Goal: Understand site structure: Understand site structure

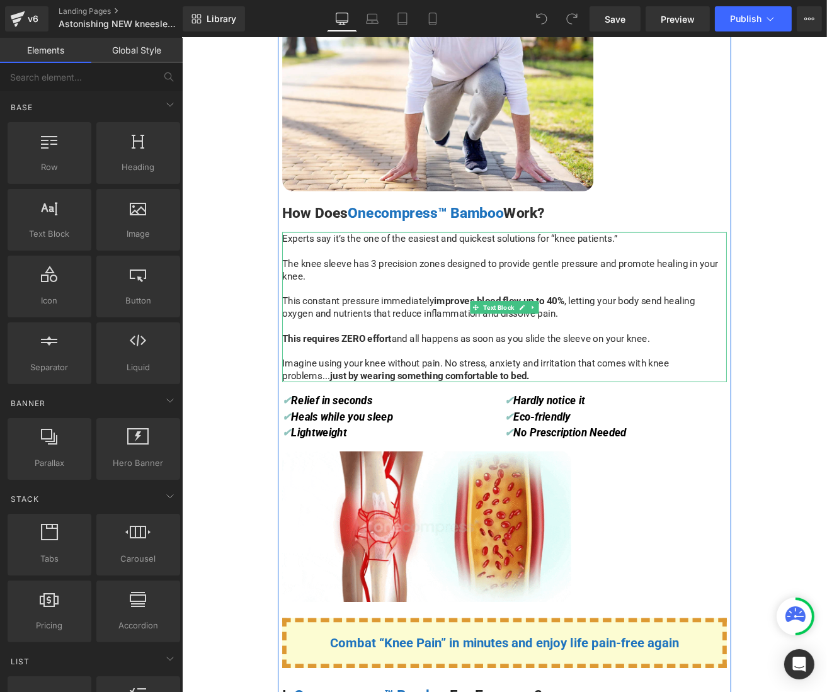
scroll to position [3526, 0]
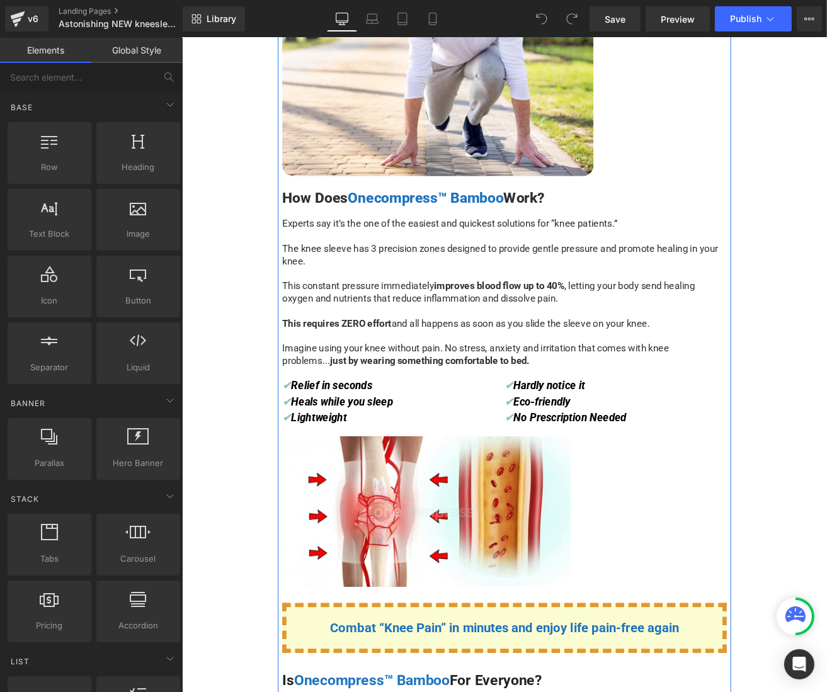
click at [628, 452] on span "Hardly notice it" at bounding box center [615, 448] width 84 height 15
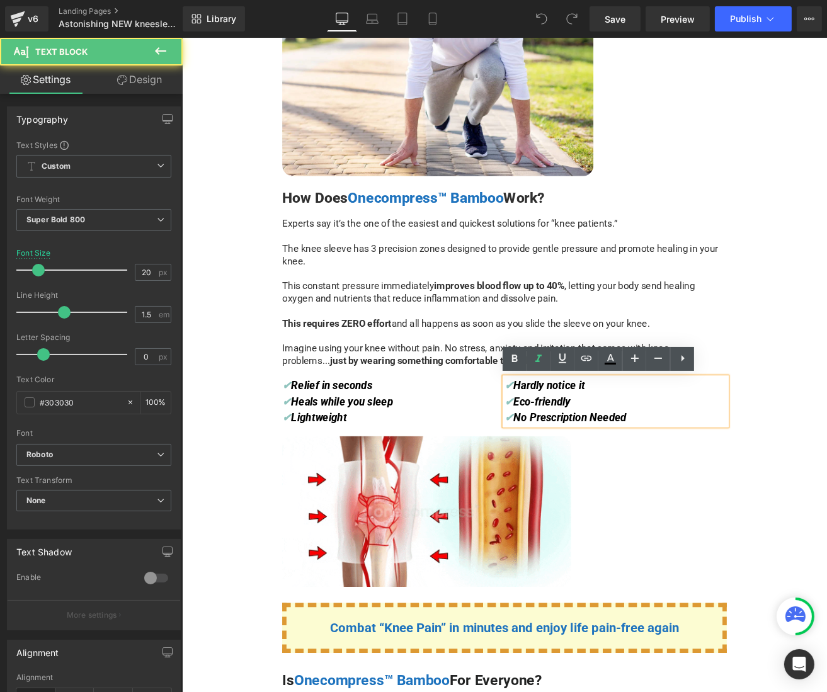
click at [424, 457] on div "✔ Relief in seconds ✔ Heals while you sleep ✔ Lightweight" at bounding box center [431, 468] width 263 height 57
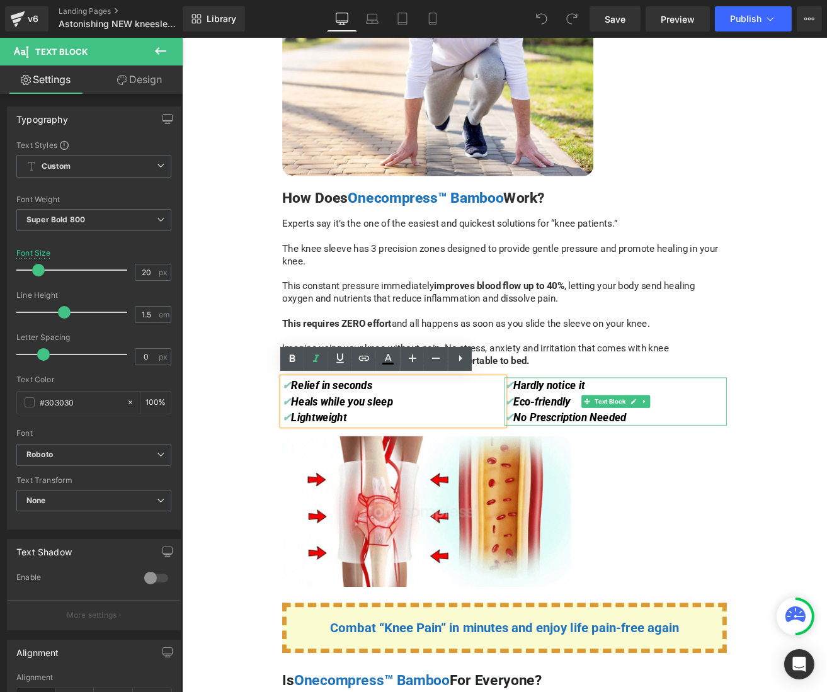
click at [642, 457] on div "✔ Hardly notice it ✔ Eco-friendly ✔ No Prescription Needed" at bounding box center [693, 468] width 263 height 57
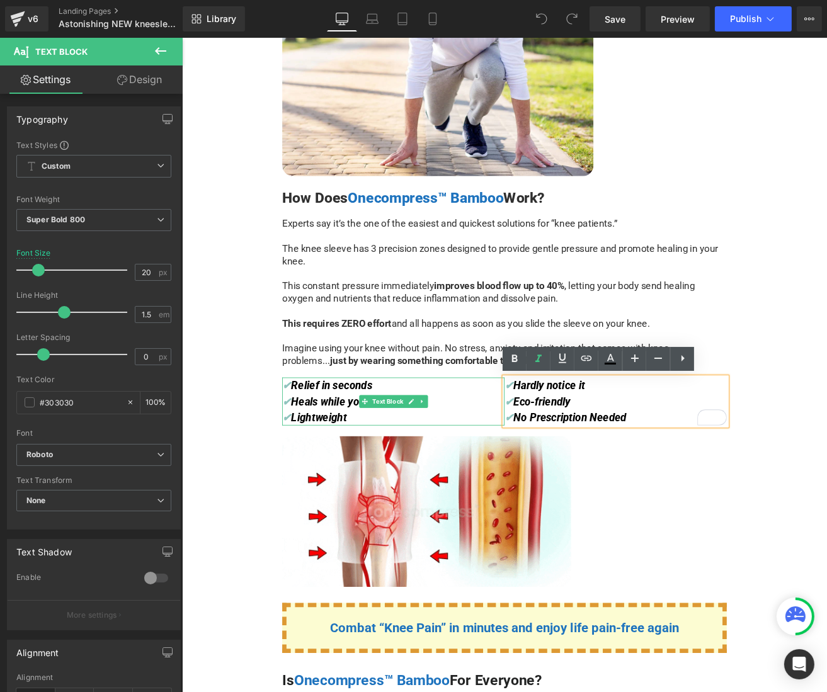
click at [438, 451] on div "✔ Relief in seconds ✔ Heals while you sleep ✔ Lightweight" at bounding box center [431, 468] width 263 height 57
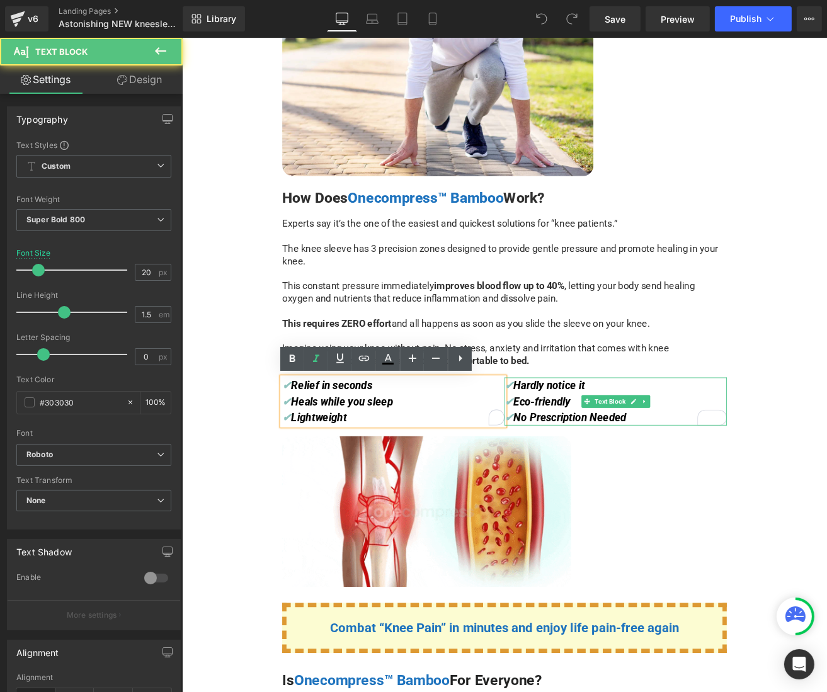
click at [678, 453] on div "✔ Hardly notice it ✔ Eco-friendly ✔ No Prescription Needed" at bounding box center [693, 468] width 263 height 57
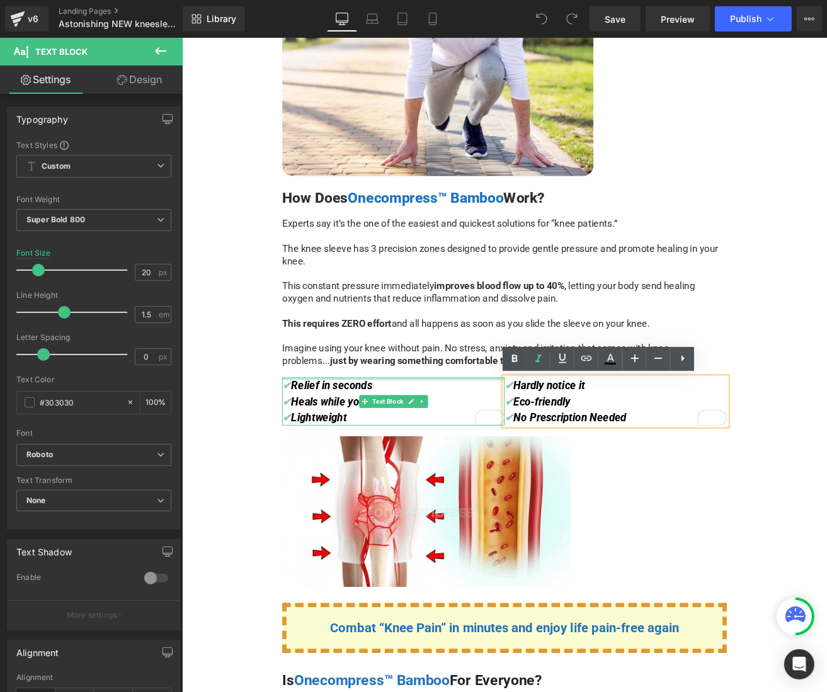
click at [304, 441] on div "✔ Relief in seconds ✔ Heals while you sleep ✔ Lightweight Text Block" at bounding box center [431, 468] width 263 height 57
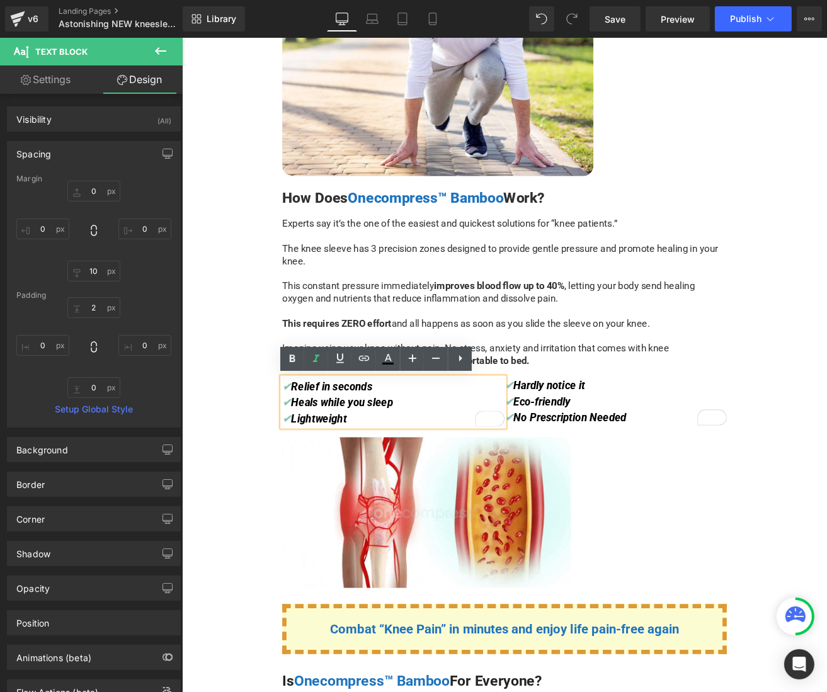
click at [282, 453] on div "Image Advertorial Text Block Row Advertorial Text Block Image Row Liquid Sleep …" at bounding box center [562, 250] width 762 height 7479
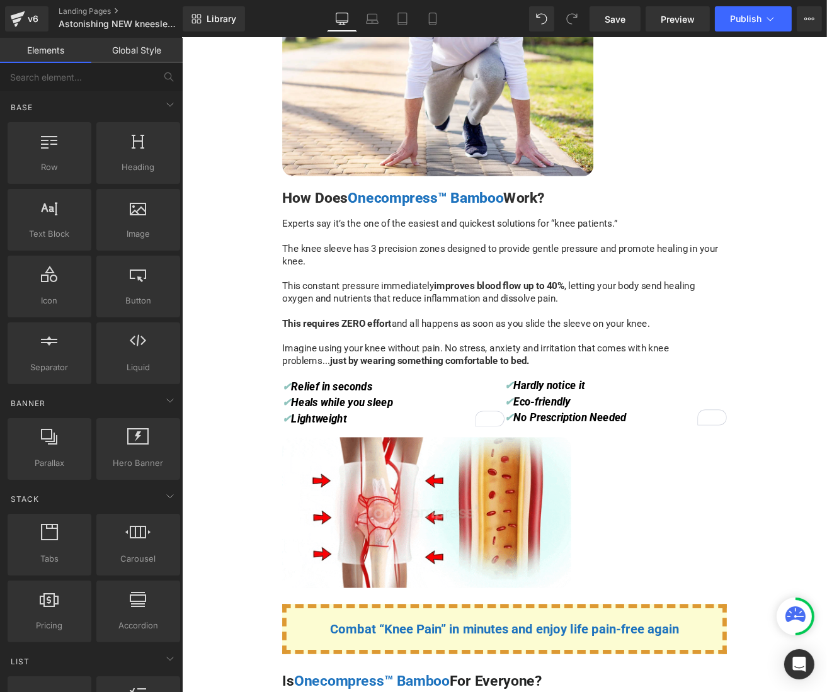
click at [356, 418] on span "just by wearing something comfortable to bed." at bounding box center [474, 419] width 236 height 13
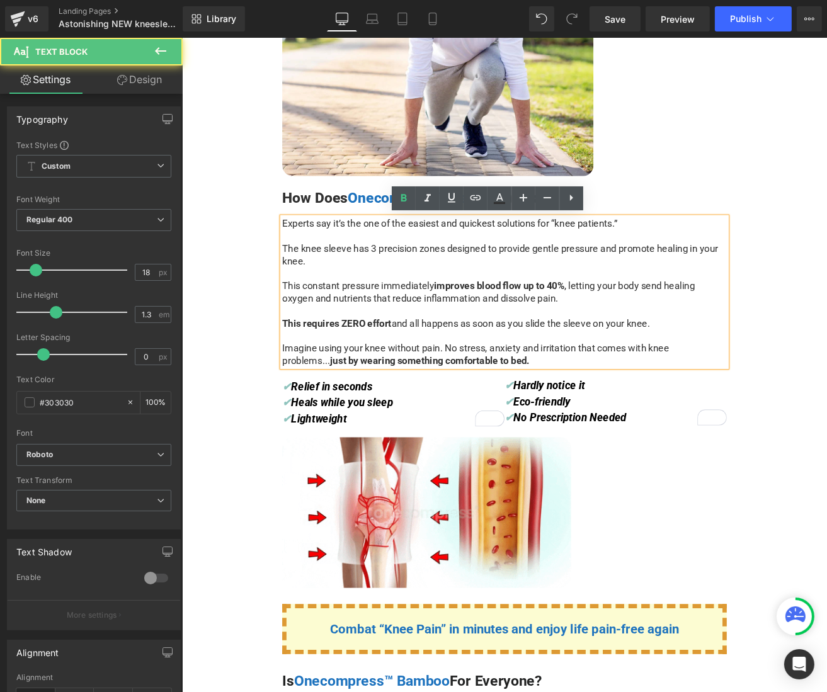
click at [604, 395] on div "Experts say it’s the one of the easiest and quickest solutions for “knee patien…" at bounding box center [562, 338] width 525 height 177
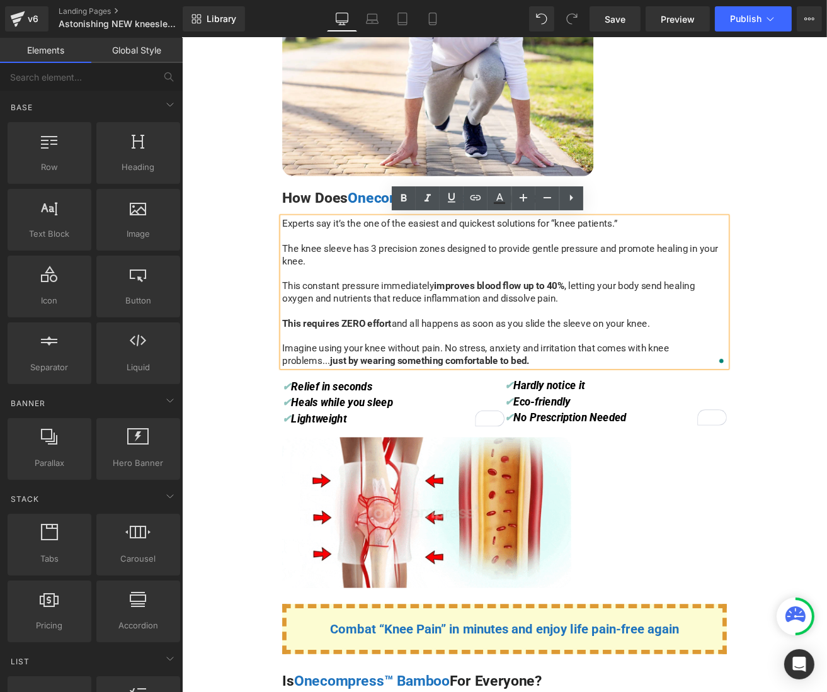
click at [222, 217] on div "Image Advertorial Text Block Row Advertorial Text Block Image Row Liquid Sleep …" at bounding box center [562, 250] width 762 height 7479
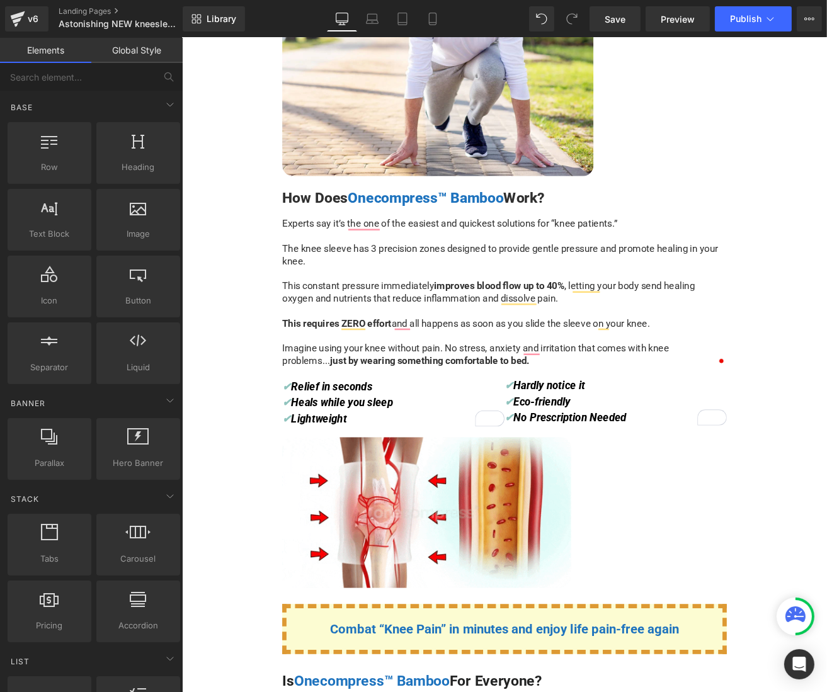
click at [389, 455] on span "Relief in seconds" at bounding box center [358, 450] width 96 height 15
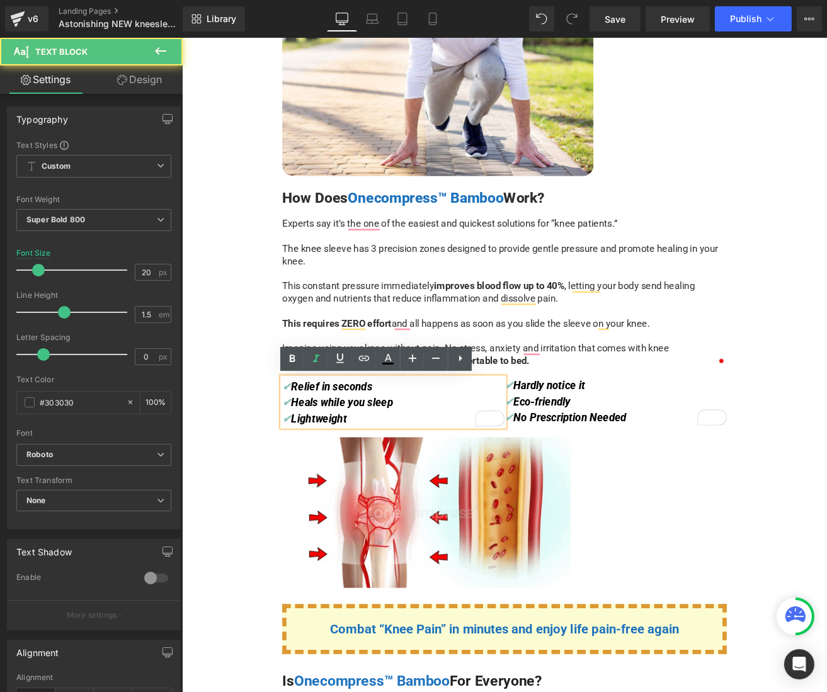
click at [414, 454] on div "✔ Relief in seconds ✔ Heals while you sleep ✔ Lightweight" at bounding box center [431, 469] width 263 height 58
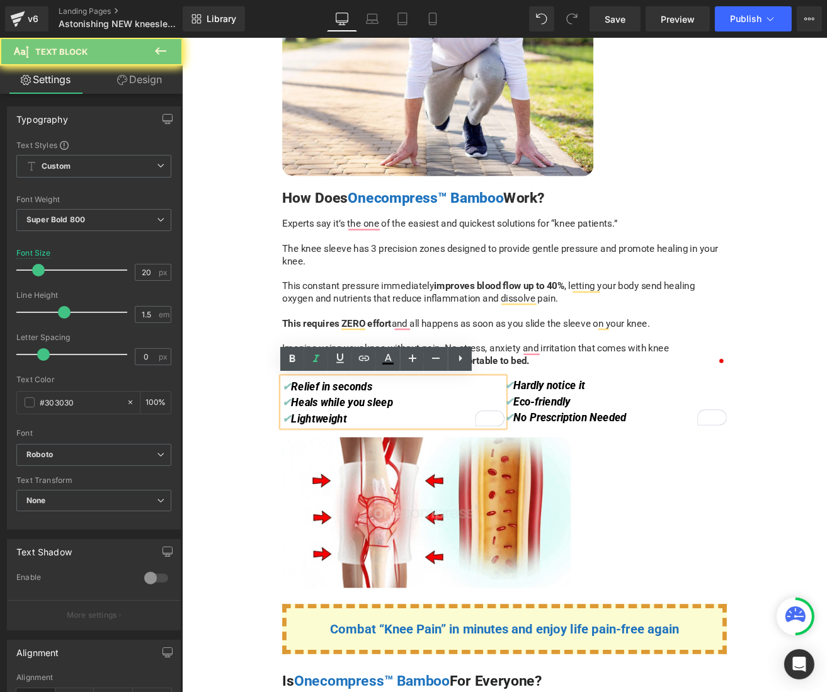
click at [426, 475] on div "✔ Relief in seconds ✔ Heals while you sleep ✔ Lightweight" at bounding box center [431, 469] width 263 height 58
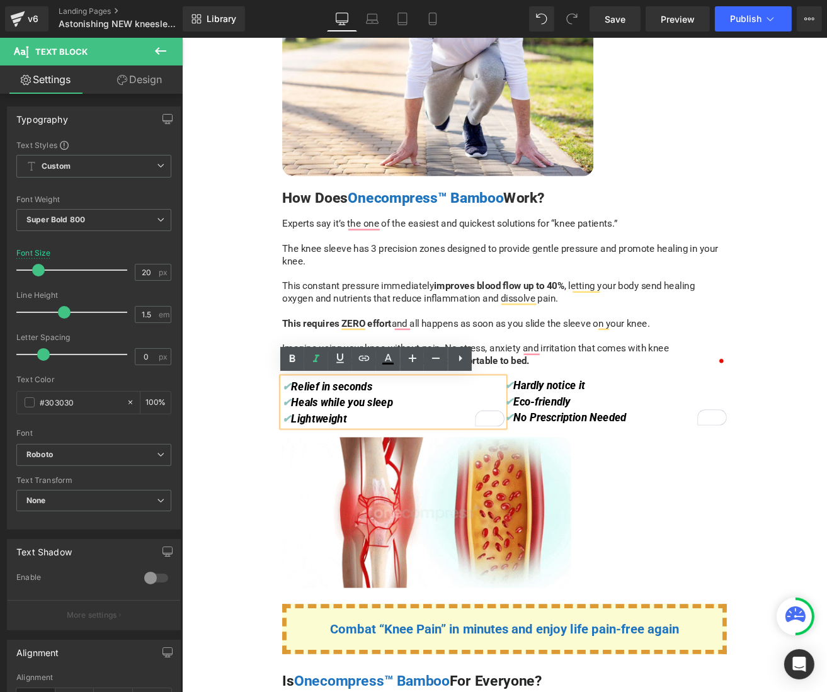
click at [395, 492] on div "✔ Relief in seconds ✔ Heals while you sleep ✔ Lightweight" at bounding box center [431, 469] width 263 height 58
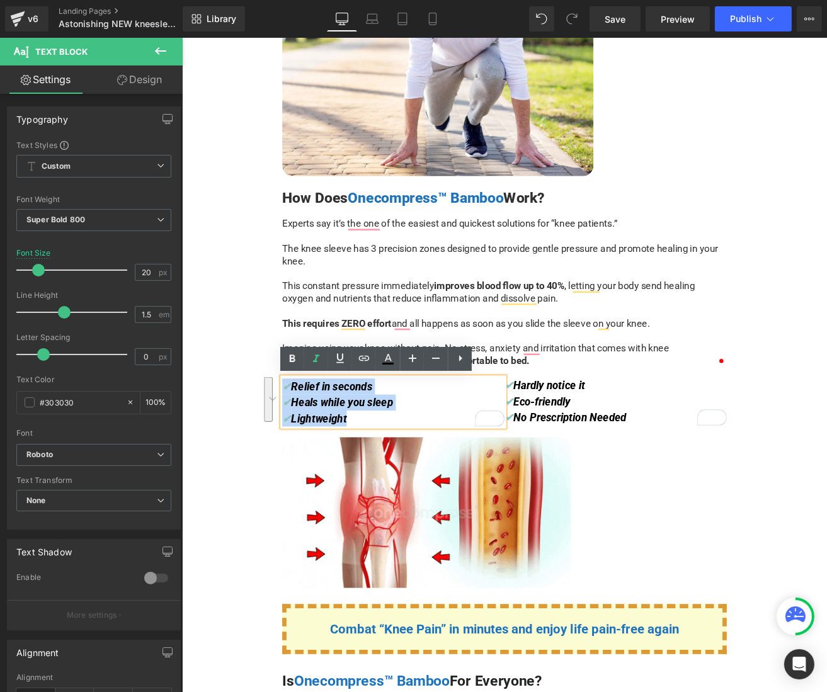
drag, startPoint x: 369, startPoint y: 482, endPoint x: 299, endPoint y: 447, distance: 78.0
click at [300, 447] on div "✔ Relief in seconds ✔ Heals while you sleep ✔ Lightweight" at bounding box center [431, 469] width 263 height 58
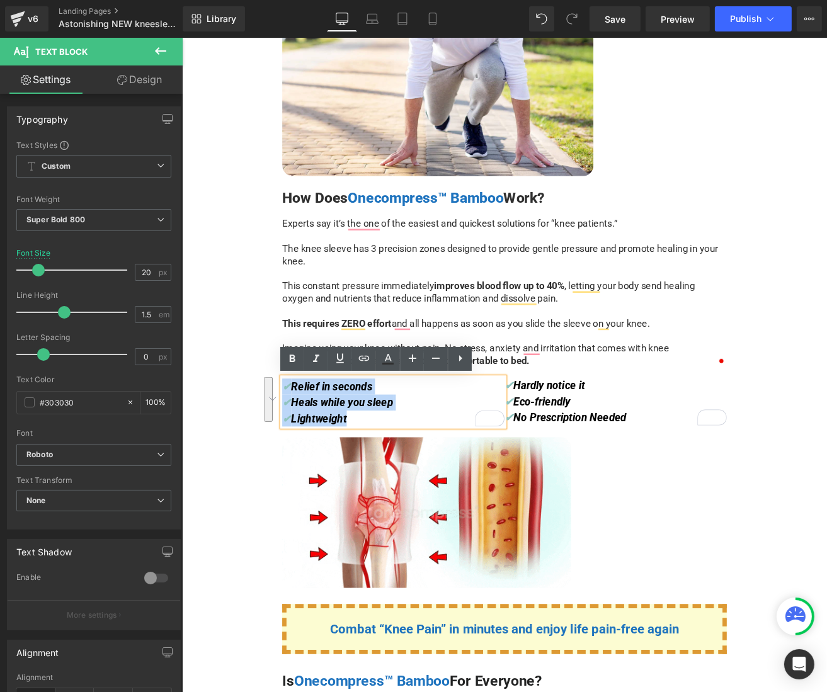
copy div "✔ Relief in seconds ✔ Heals while you sleep ✔ Lightweight"
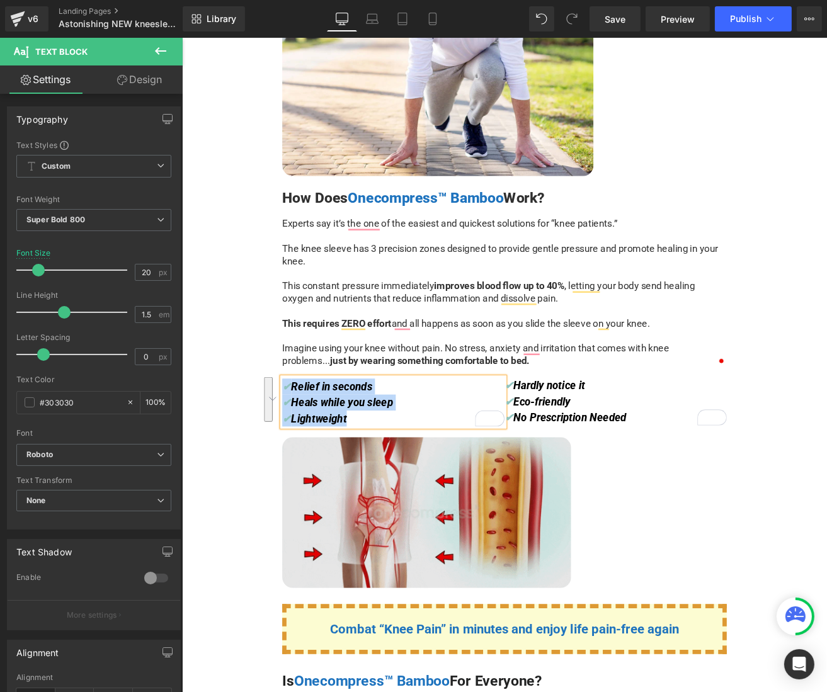
drag, startPoint x: 470, startPoint y: 562, endPoint x: 308, endPoint y: 613, distance: 170.1
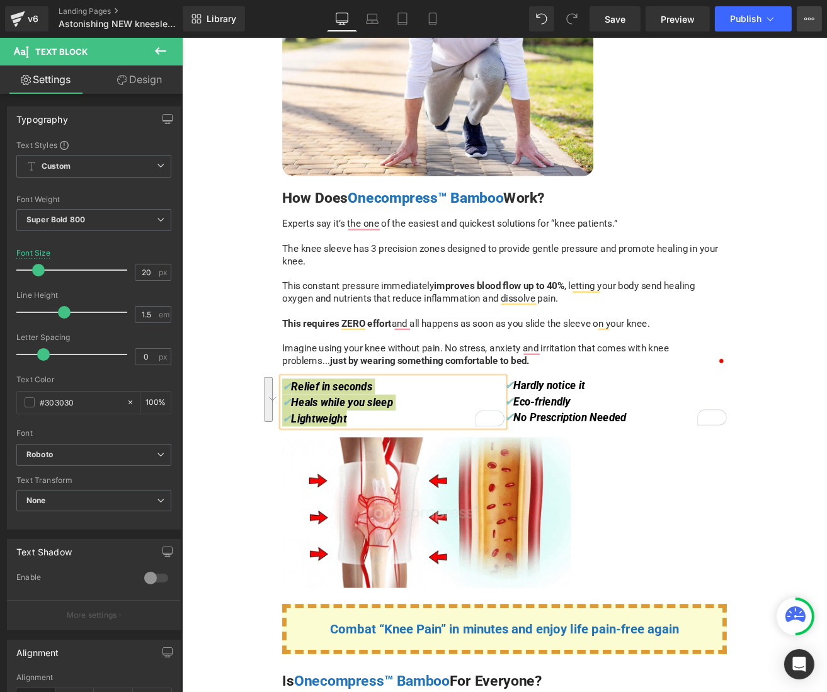
click at [815, 11] on button "View Live Page View with current Template Save Template to Library Schedule Pub…" at bounding box center [809, 18] width 25 height 25
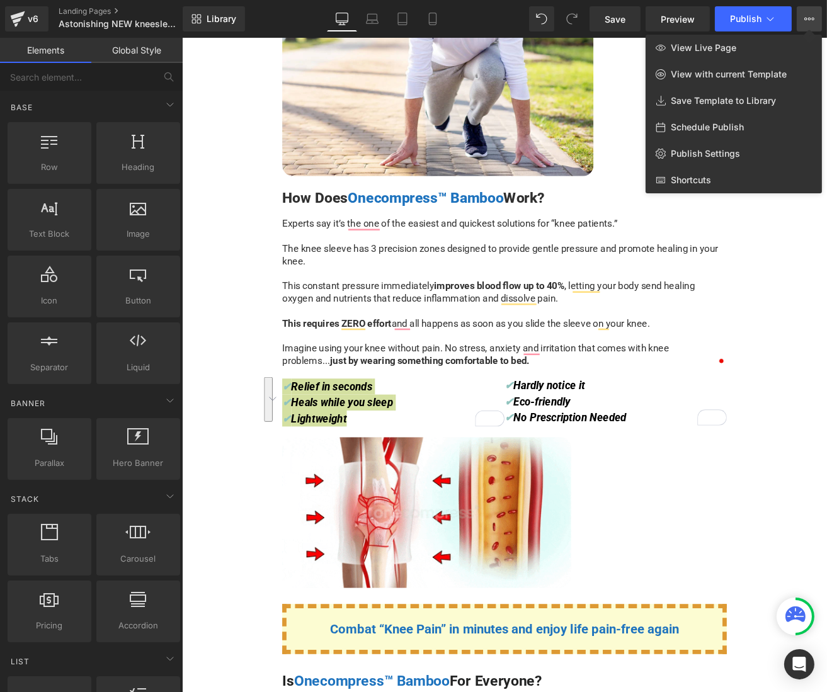
drag, startPoint x: 538, startPoint y: 377, endPoint x: 505, endPoint y: 450, distance: 80.3
click at [538, 377] on div at bounding box center [504, 365] width 645 height 654
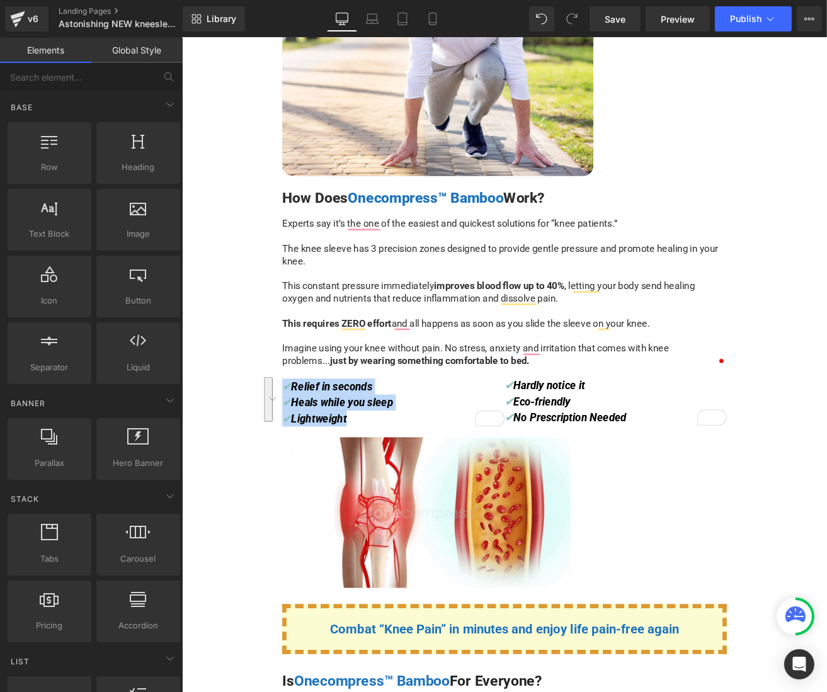
click at [698, 491] on span "No Prescription Needed" at bounding box center [639, 486] width 133 height 15
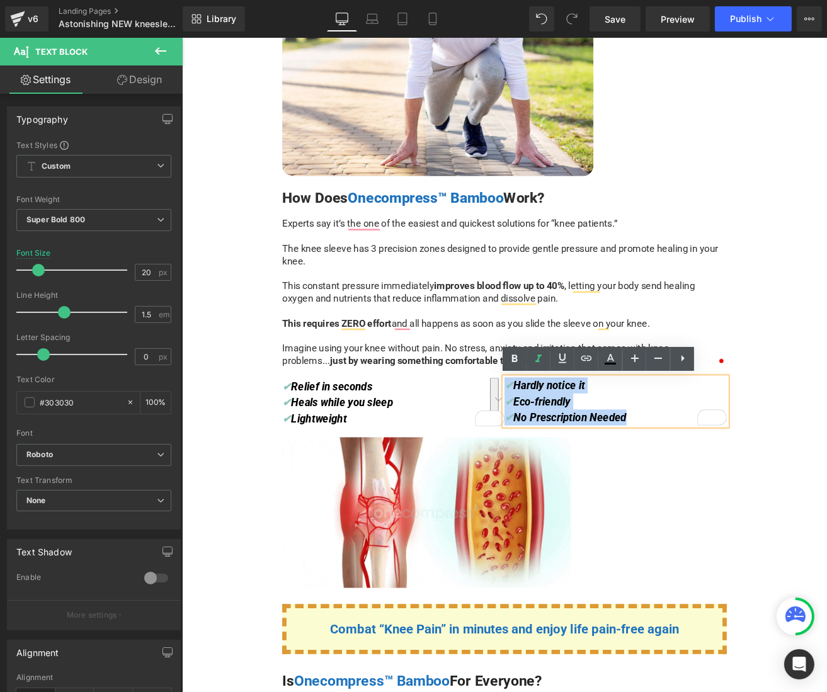
drag, startPoint x: 713, startPoint y: 487, endPoint x: 560, endPoint y: 446, distance: 158.6
click at [562, 446] on div "✔ Hardly notice it ✔ Eco-friendly ✔ No Prescription Needed" at bounding box center [693, 468] width 263 height 57
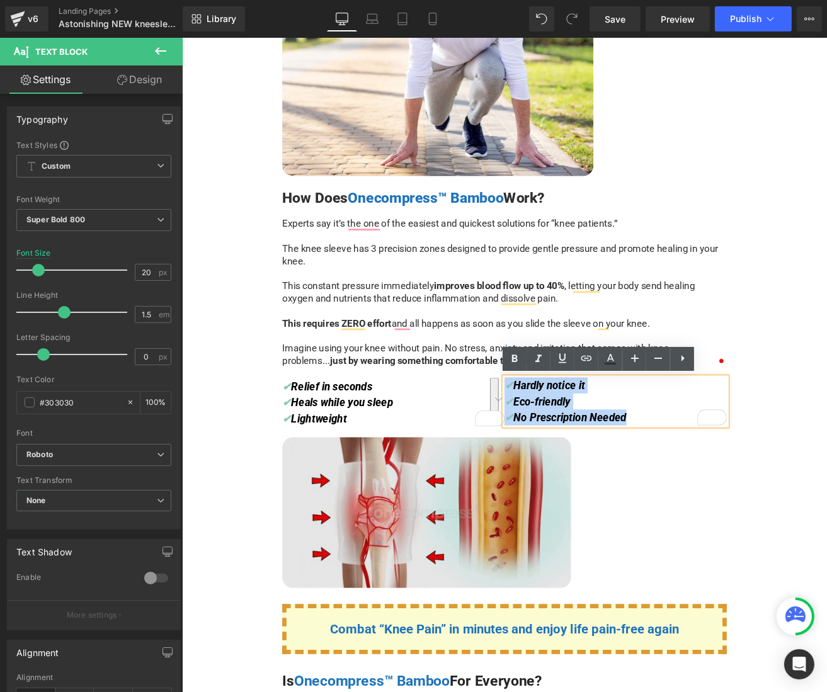
drag, startPoint x: 688, startPoint y: 564, endPoint x: 565, endPoint y: 615, distance: 133.5
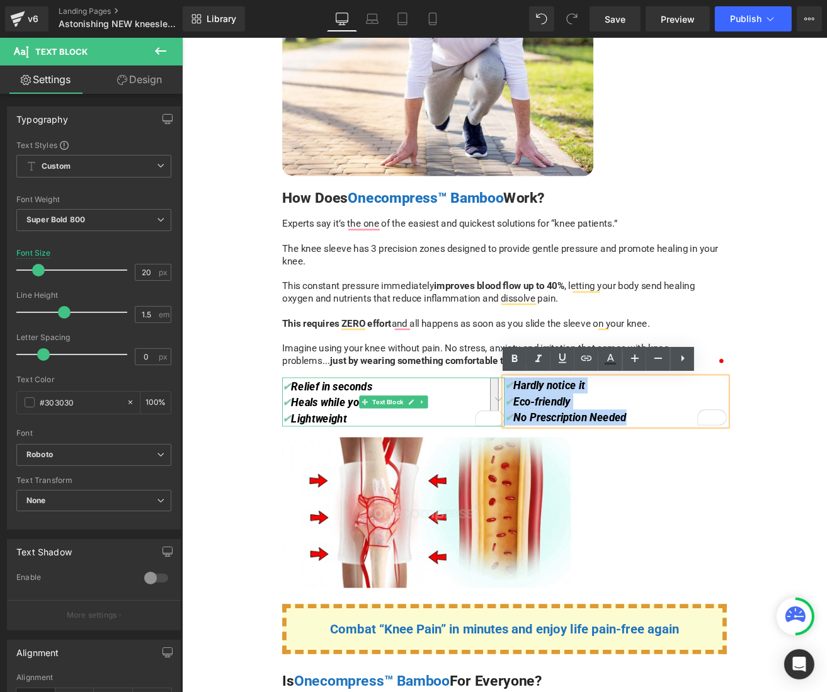
click at [304, 451] on span "✔" at bounding box center [305, 450] width 11 height 15
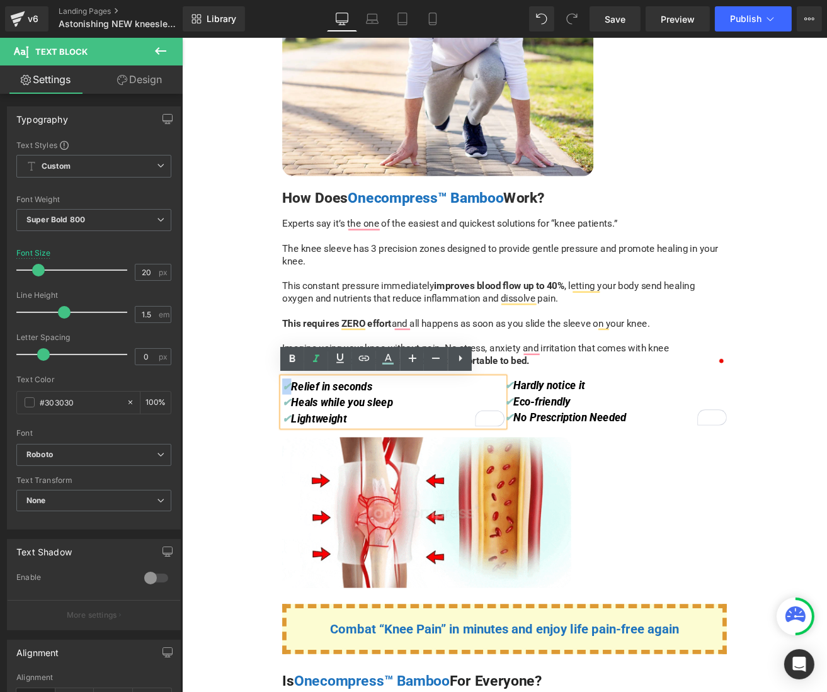
click at [300, 450] on span "✔" at bounding box center [305, 450] width 11 height 15
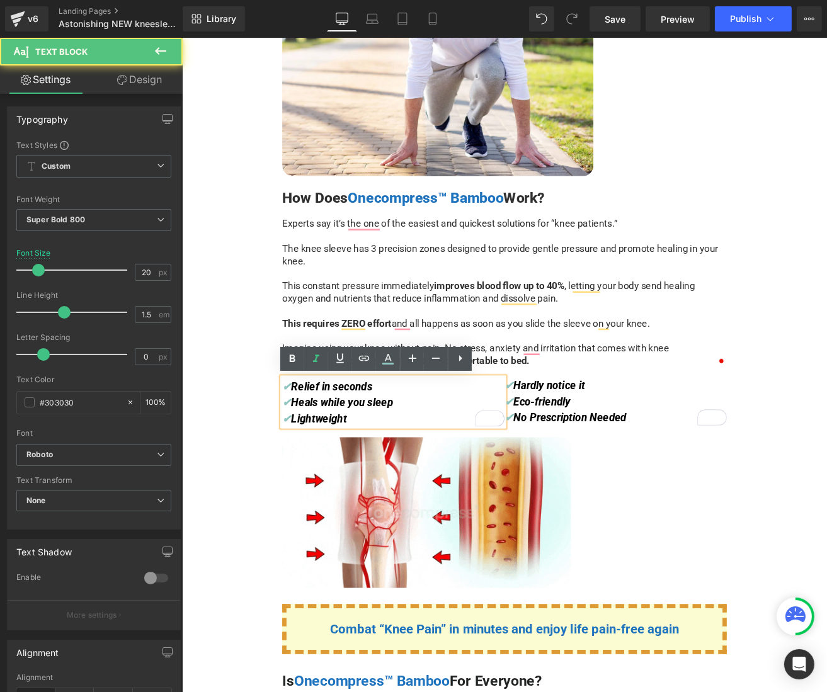
click at [315, 451] on span "Relief in seconds" at bounding box center [358, 450] width 96 height 15
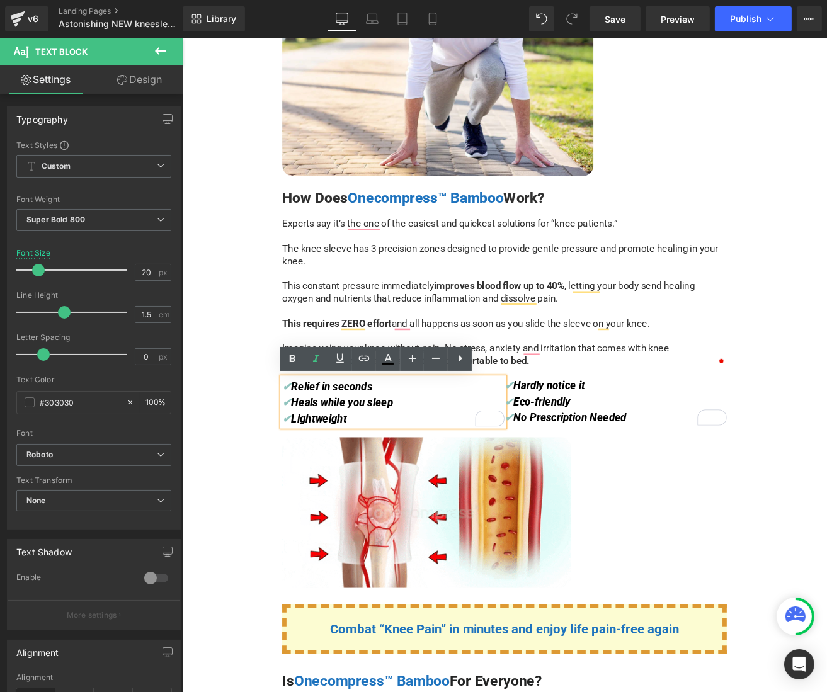
click at [389, 469] on span "Heals while you sleep" at bounding box center [370, 469] width 120 height 15
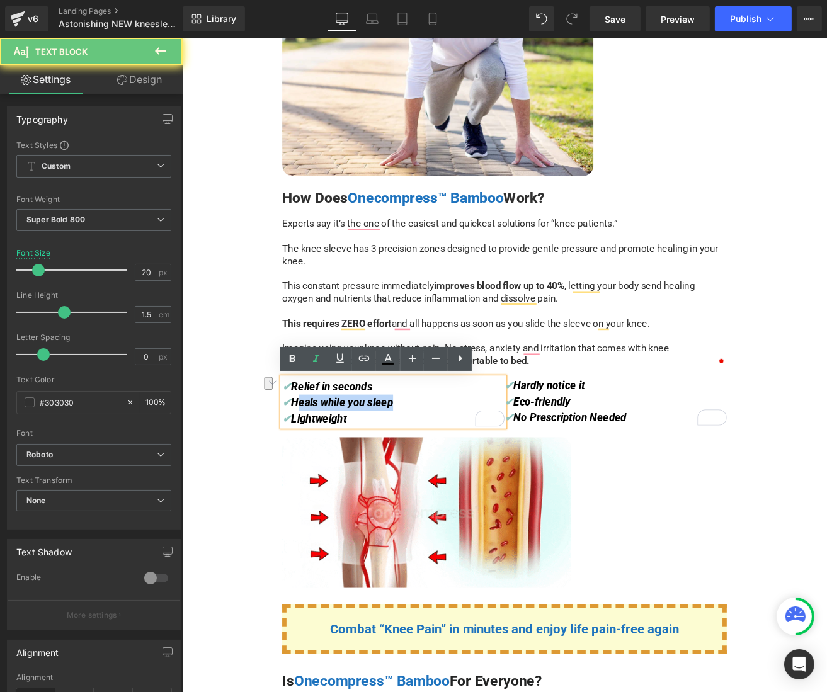
drag, startPoint x: 429, startPoint y: 467, endPoint x: 313, endPoint y: 465, distance: 116.5
click at [313, 465] on div "✔ Relief in seconds ✔ Heals while you sleep ✔ Lightweight" at bounding box center [431, 469] width 263 height 58
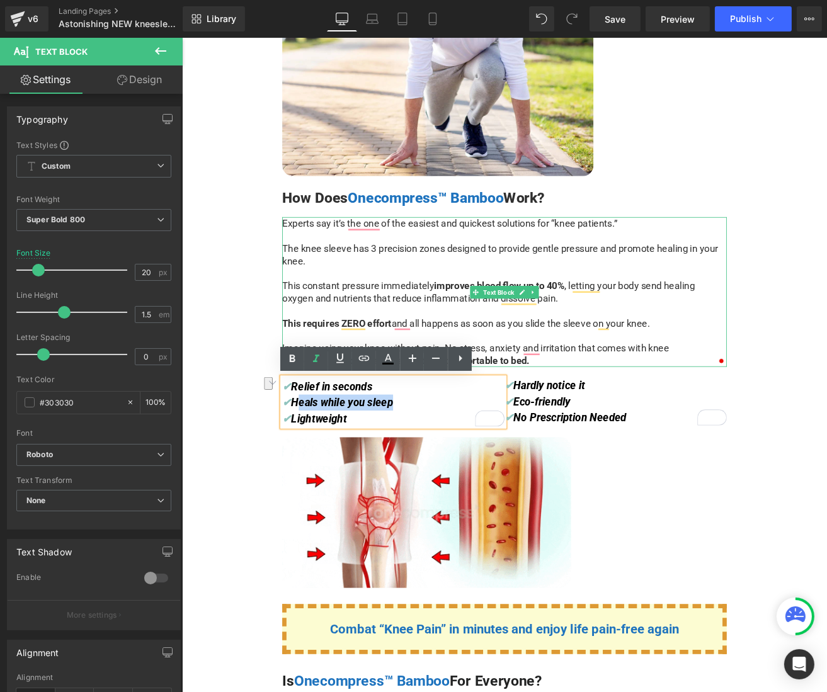
click at [451, 370] on div "Experts say it’s the one of the easiest and quickest solutions for “knee patien…" at bounding box center [562, 338] width 525 height 177
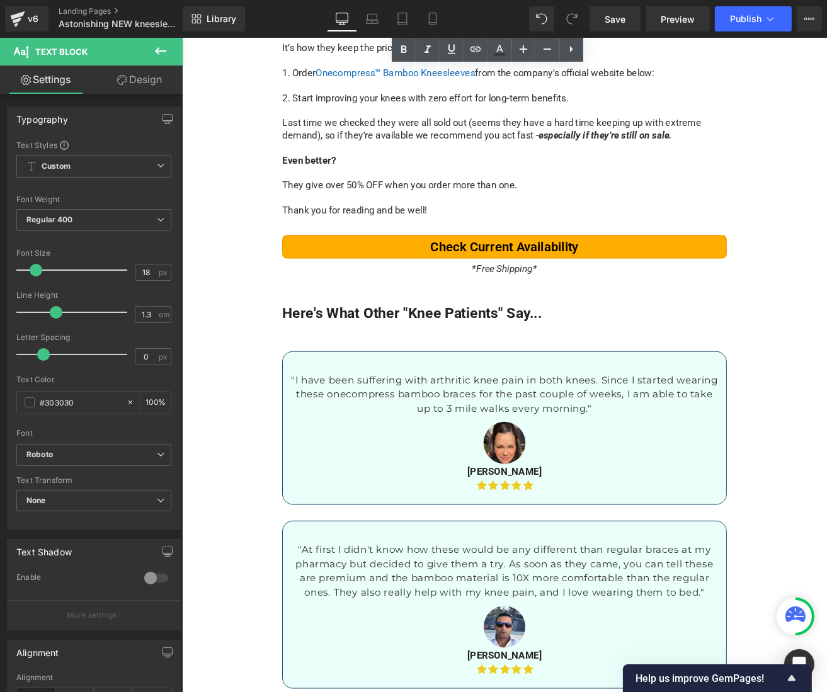
scroll to position [5793, 0]
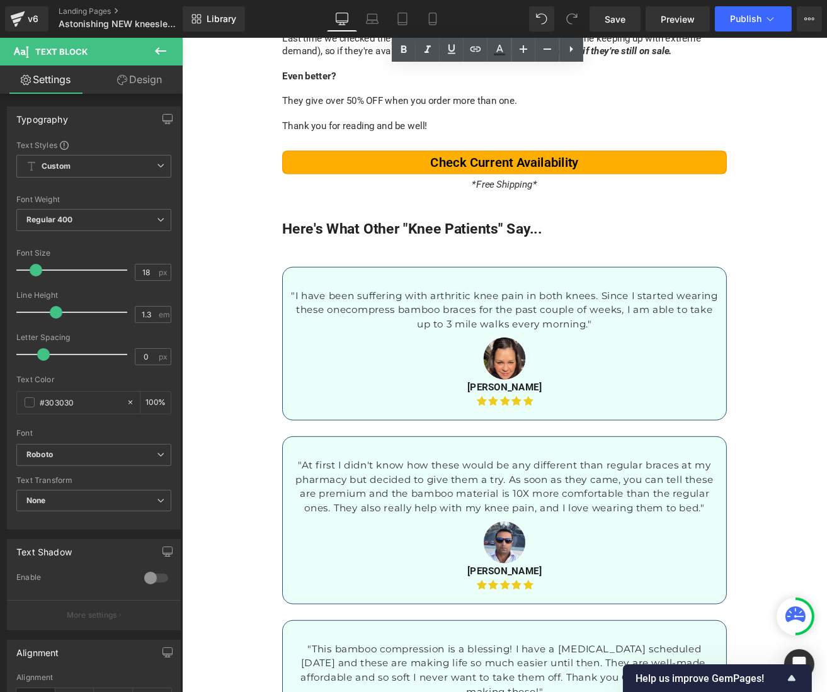
click at [482, 246] on div "Here's What Other "Knee Patients" Say... Heading "I have been suffering with ar…" at bounding box center [562, 653] width 535 height 831
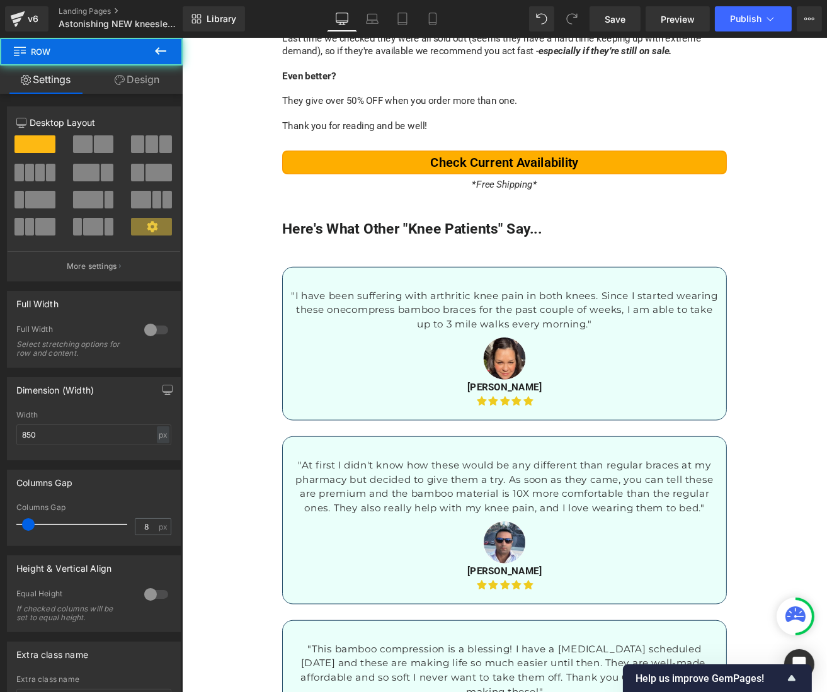
click at [468, 209] on div "*Free Shipping*" at bounding box center [562, 210] width 525 height 17
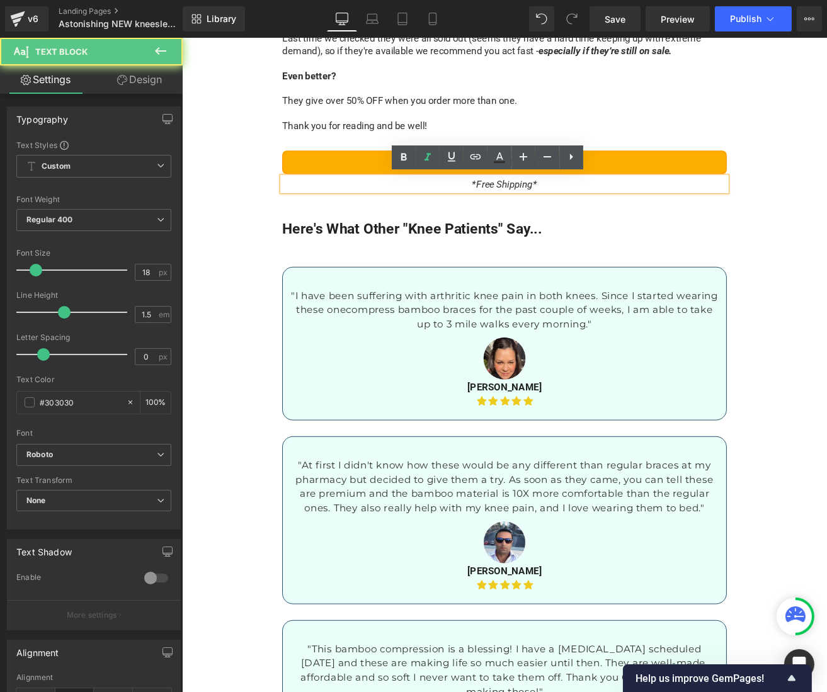
click at [543, 208] on span "*Free Shipping*" at bounding box center [562, 210] width 77 height 13
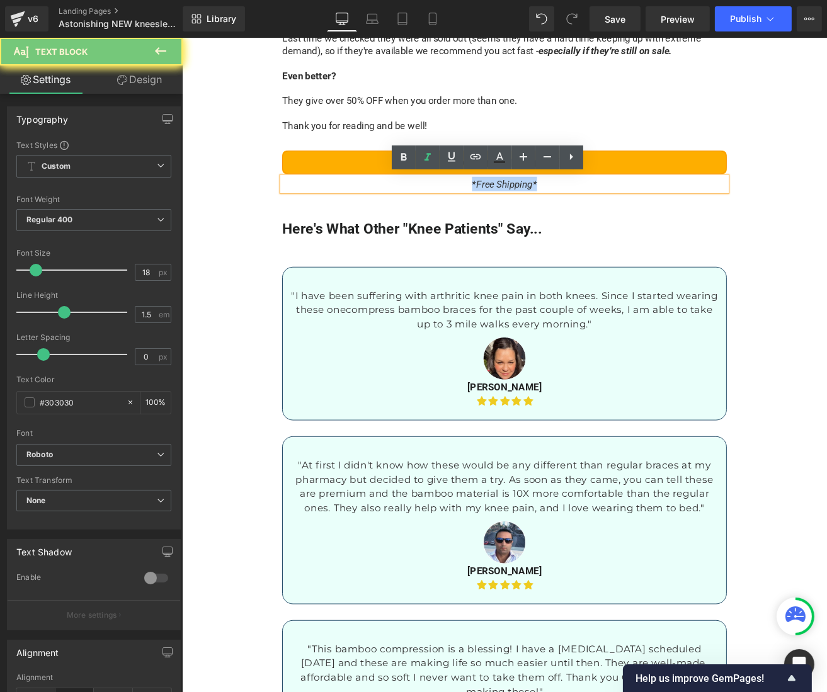
click at [543, 208] on span "*Free Shipping*" at bounding box center [562, 210] width 77 height 13
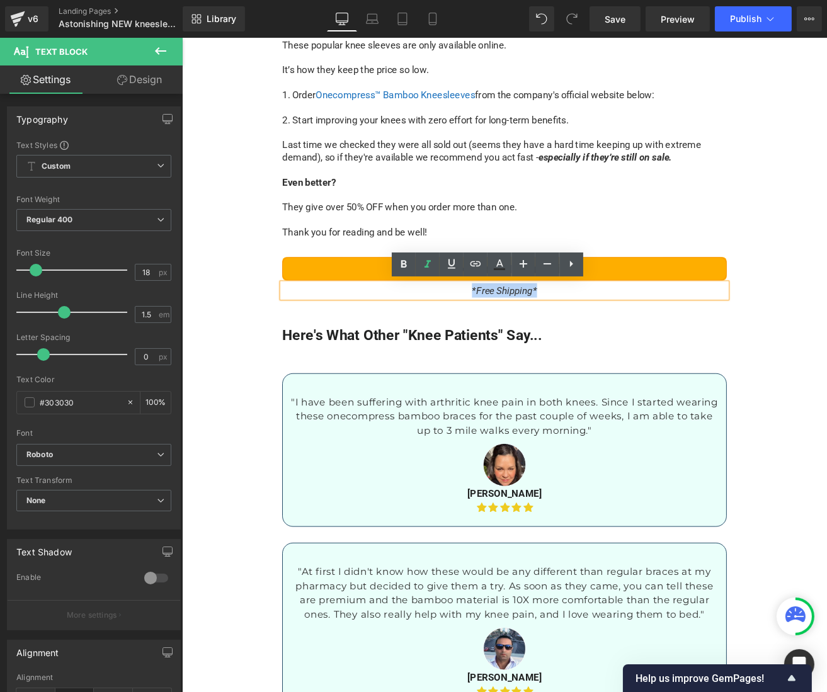
click at [449, 236] on div "These popular knee sleeves are only available online. It’s how they keep the pr…" at bounding box center [562, 157] width 525 height 236
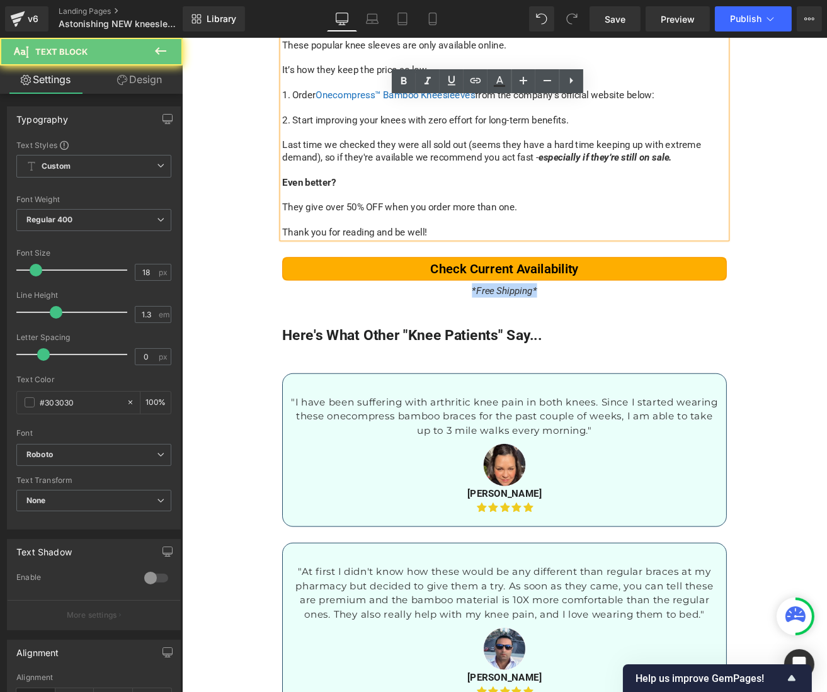
click at [449, 236] on div "These popular knee sleeves are only available online. It’s how they keep the pr…" at bounding box center [562, 157] width 525 height 236
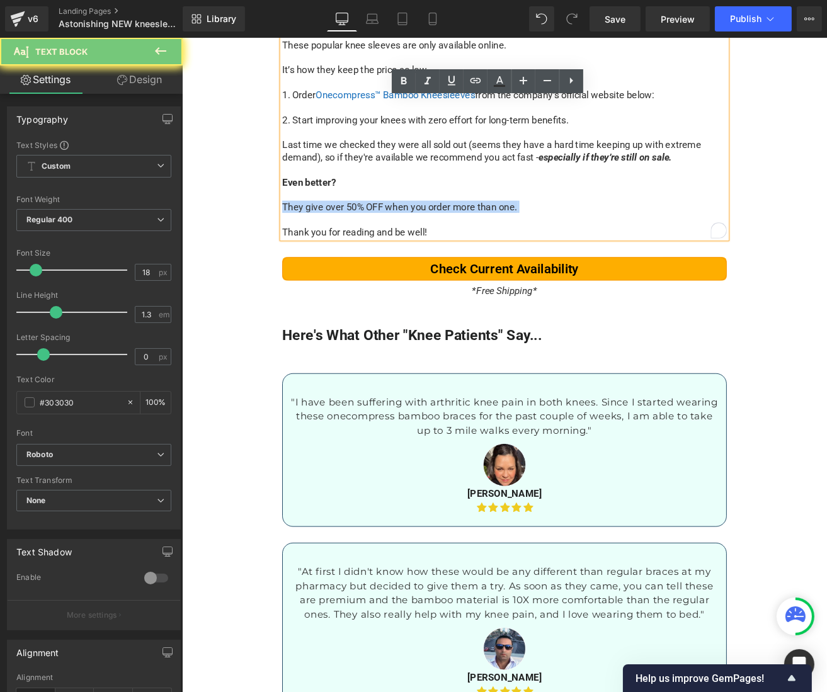
click at [449, 236] on div "These popular knee sleeves are only available online. It’s how they keep the pr…" at bounding box center [562, 157] width 525 height 236
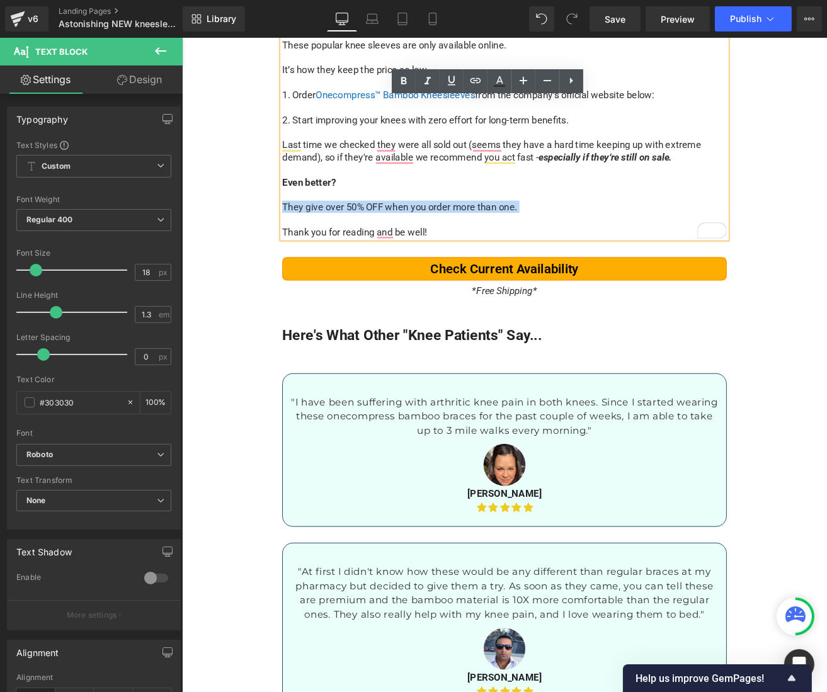
scroll to position [5982, 0]
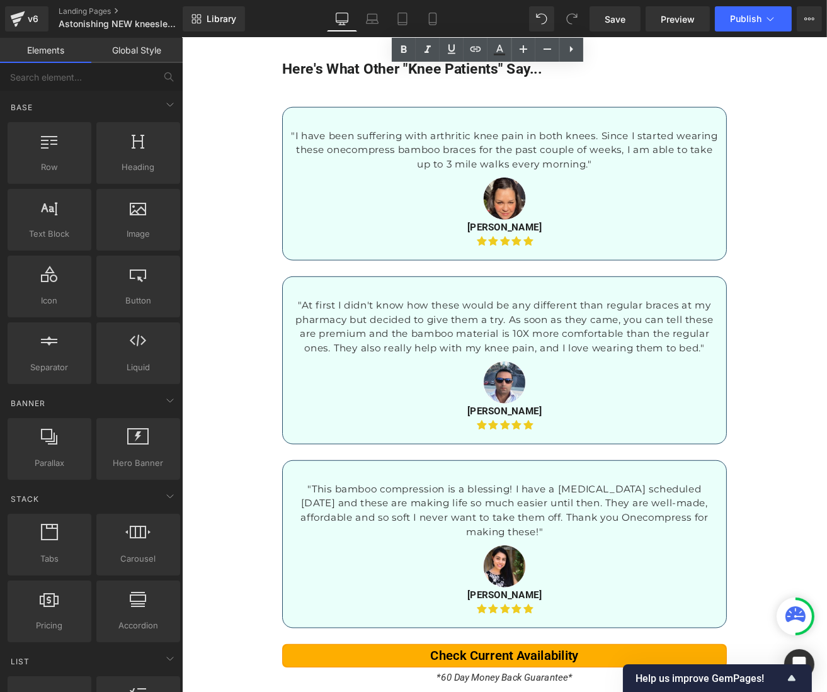
drag, startPoint x: 286, startPoint y: 260, endPoint x: 307, endPoint y: 265, distance: 21.4
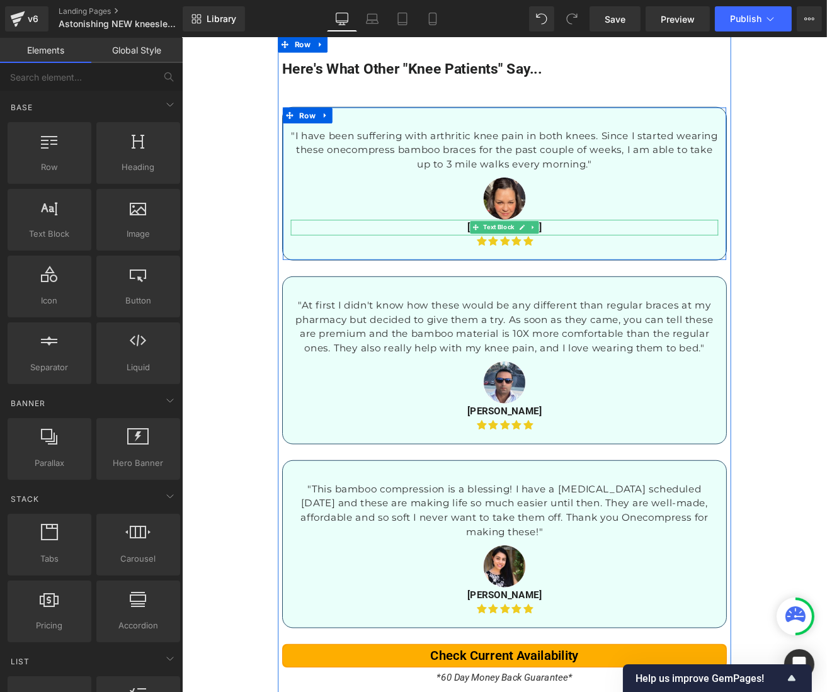
click at [316, 264] on p "[PERSON_NAME]" at bounding box center [562, 262] width 505 height 18
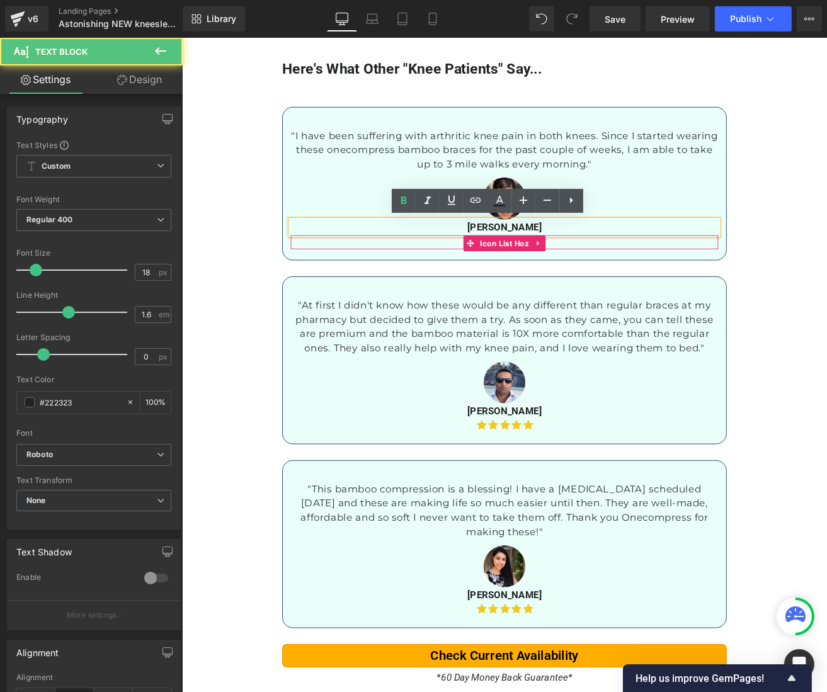
click at [305, 288] on div ""I have been suffering with arthritic knee pain in both knees. Since I started …" at bounding box center [562, 210] width 525 height 181
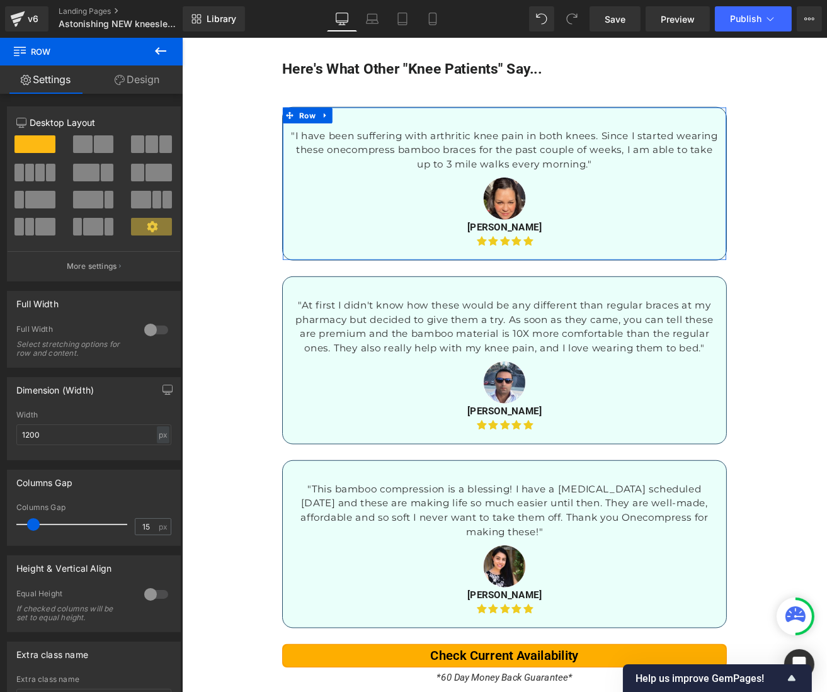
click at [145, 81] on link "Design" at bounding box center [136, 79] width 91 height 28
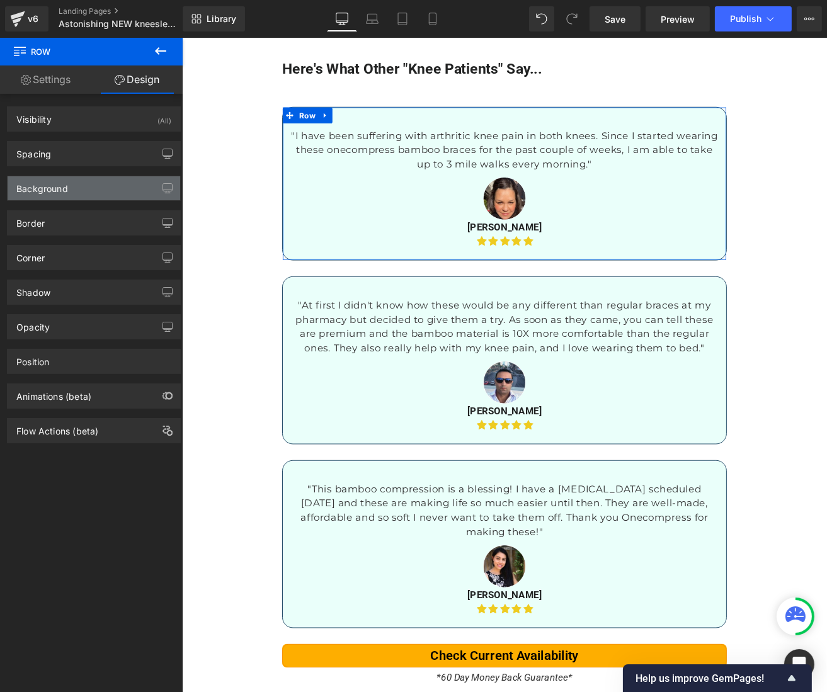
click at [54, 181] on div "Background" at bounding box center [42, 185] width 52 height 18
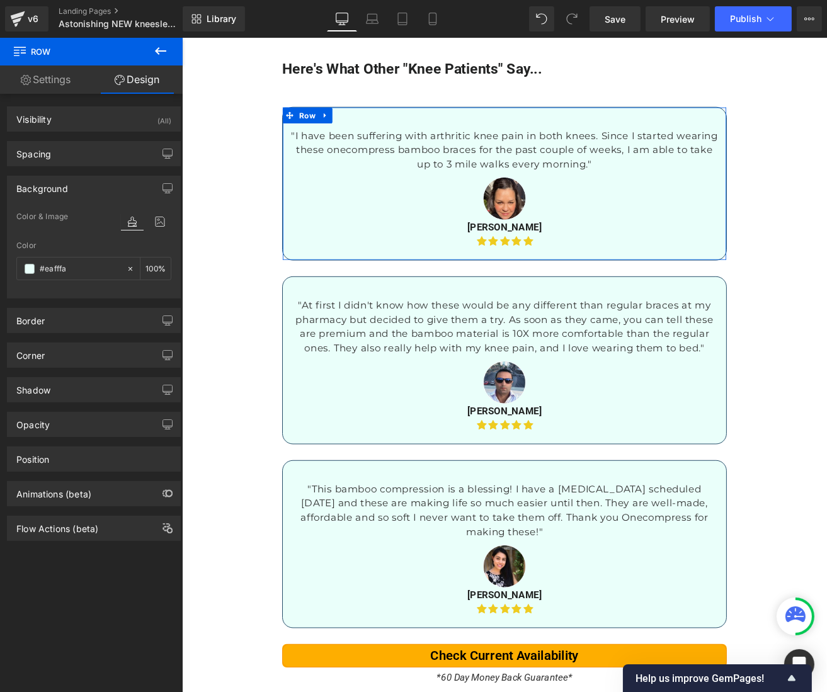
click at [54, 181] on div "Background" at bounding box center [42, 185] width 52 height 18
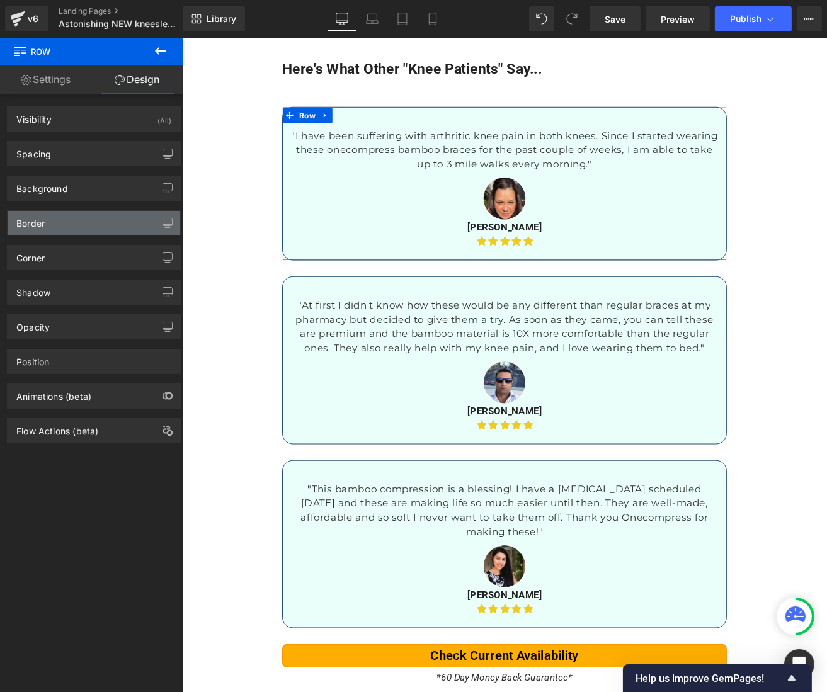
click at [79, 225] on div "Border" at bounding box center [94, 223] width 173 height 24
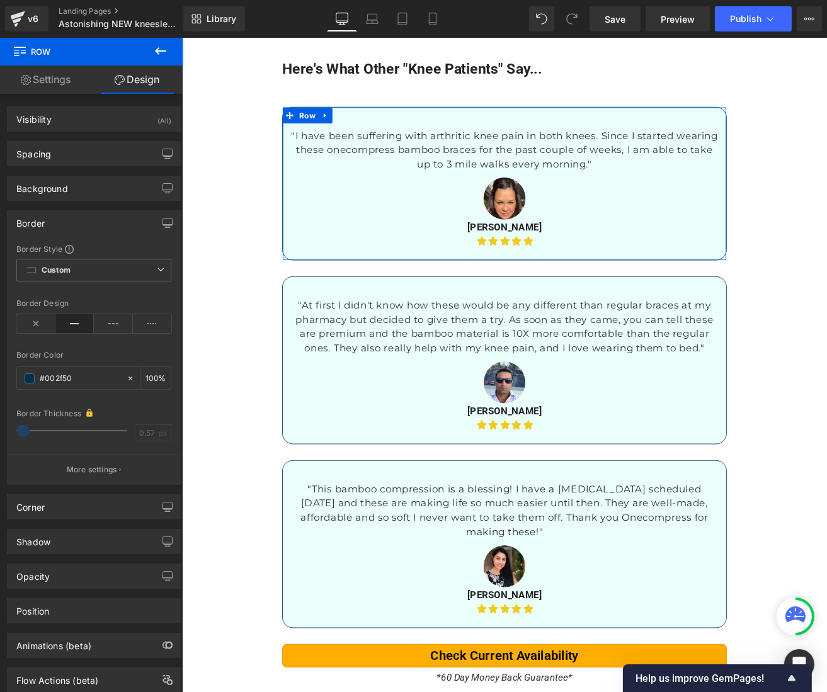
click at [102, 222] on div "Border" at bounding box center [94, 223] width 173 height 24
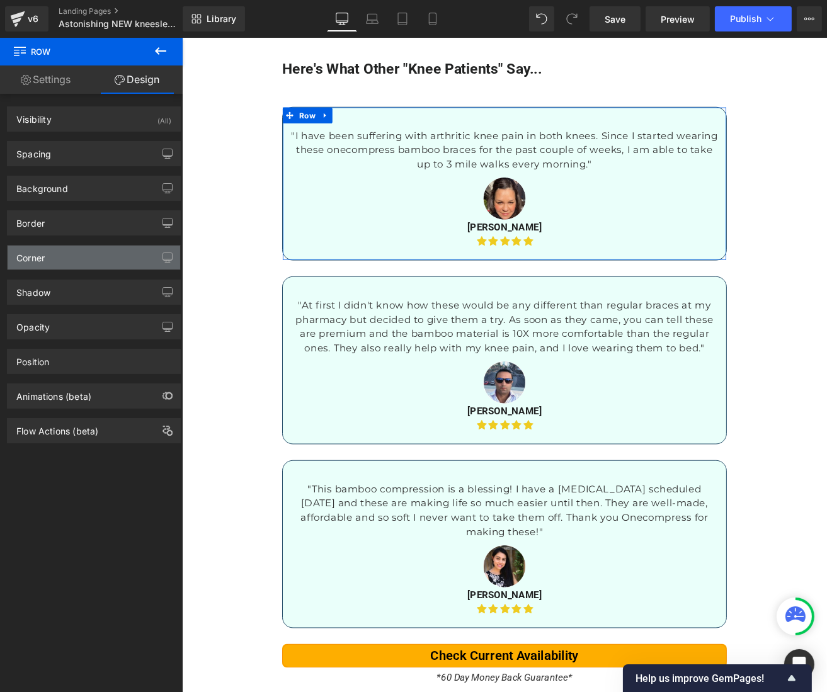
click at [93, 248] on div "Corner" at bounding box center [94, 258] width 173 height 24
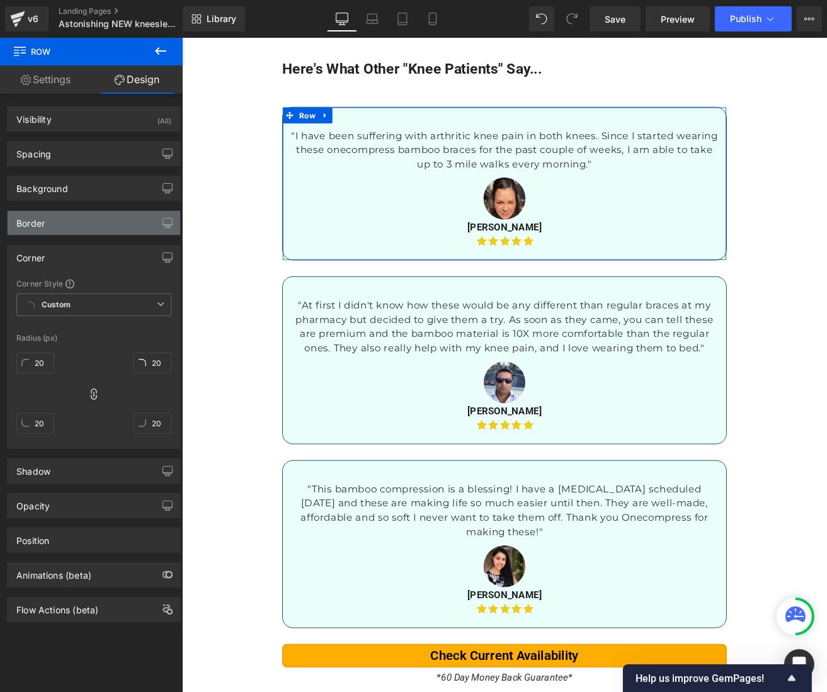
click at [82, 224] on div "Border" at bounding box center [94, 223] width 173 height 24
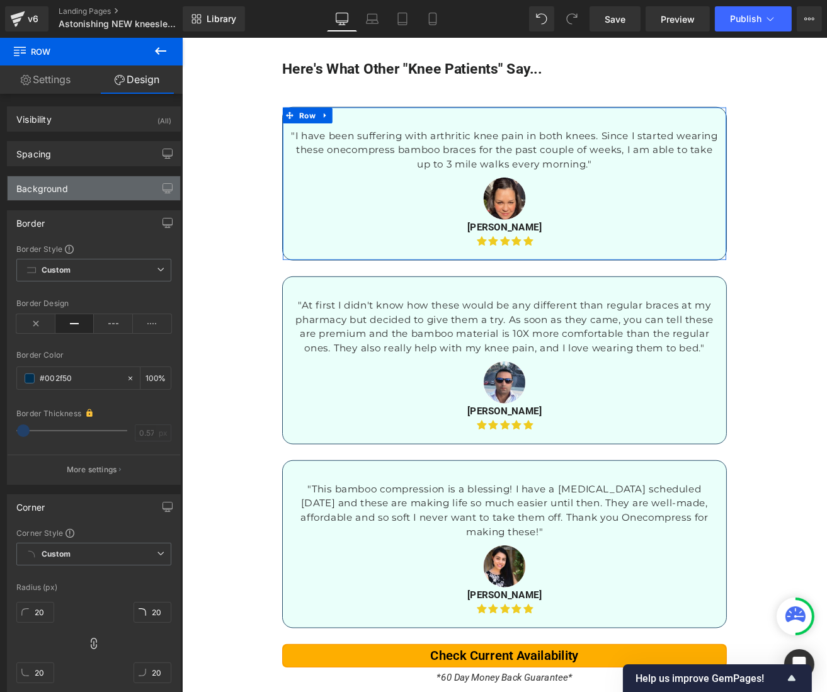
click at [79, 179] on div "Background" at bounding box center [94, 188] width 173 height 24
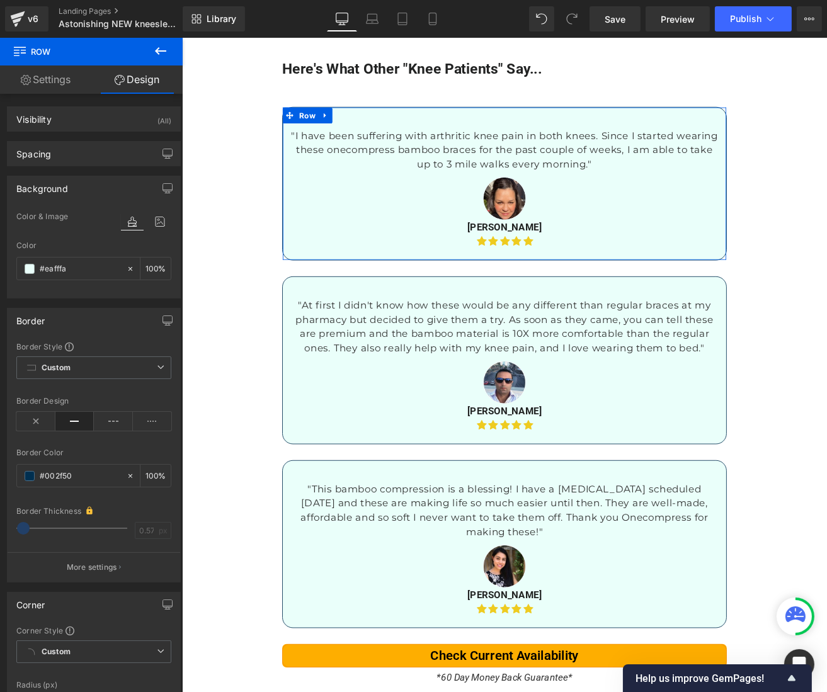
click at [79, 179] on div "Background" at bounding box center [94, 188] width 173 height 24
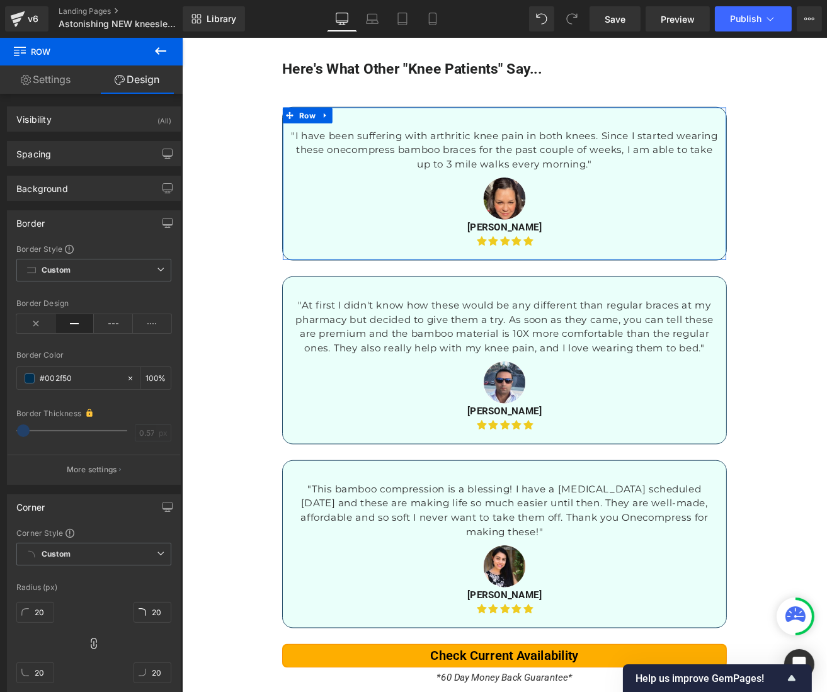
click at [74, 222] on div "Border" at bounding box center [94, 223] width 173 height 24
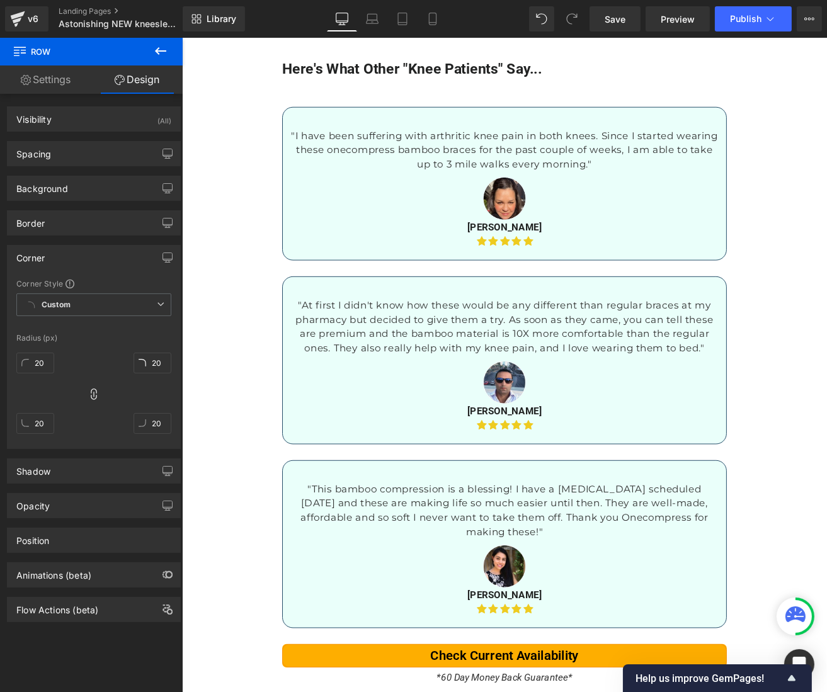
click at [322, 418] on div ""At first I didn't know how these would be any different than regular braces at…" at bounding box center [562, 379] width 505 height 81
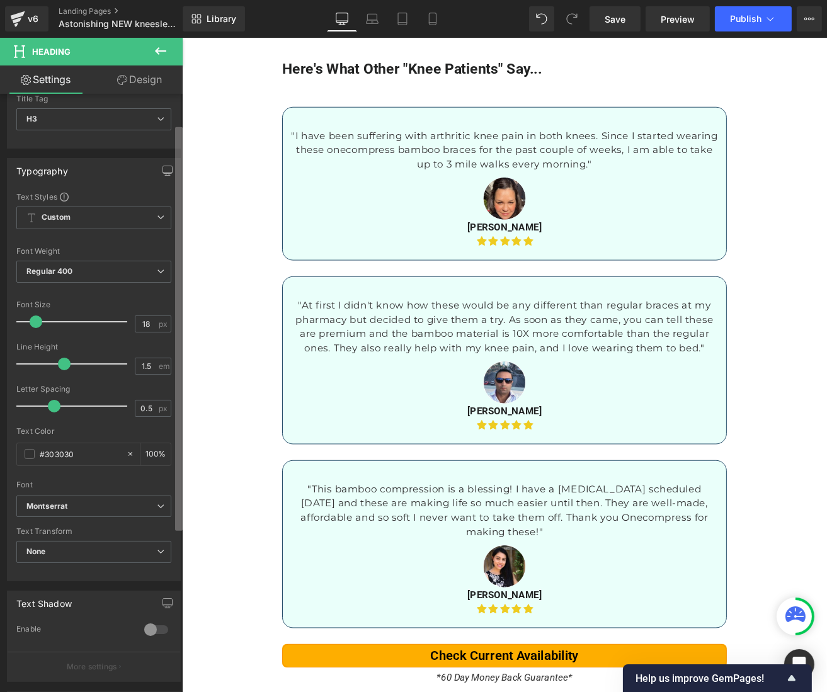
scroll to position [63, 0]
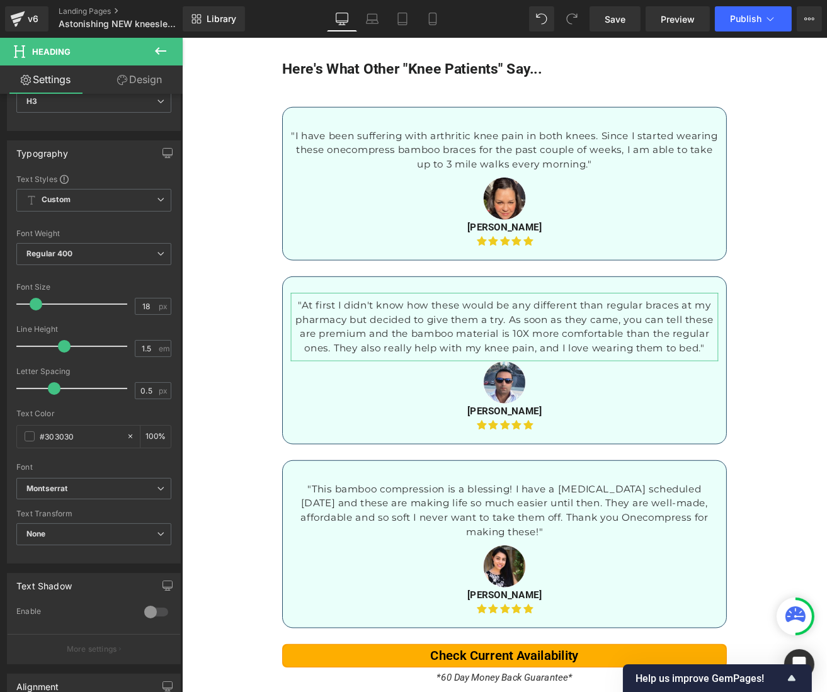
click at [145, 86] on link "Design" at bounding box center [139, 79] width 91 height 28
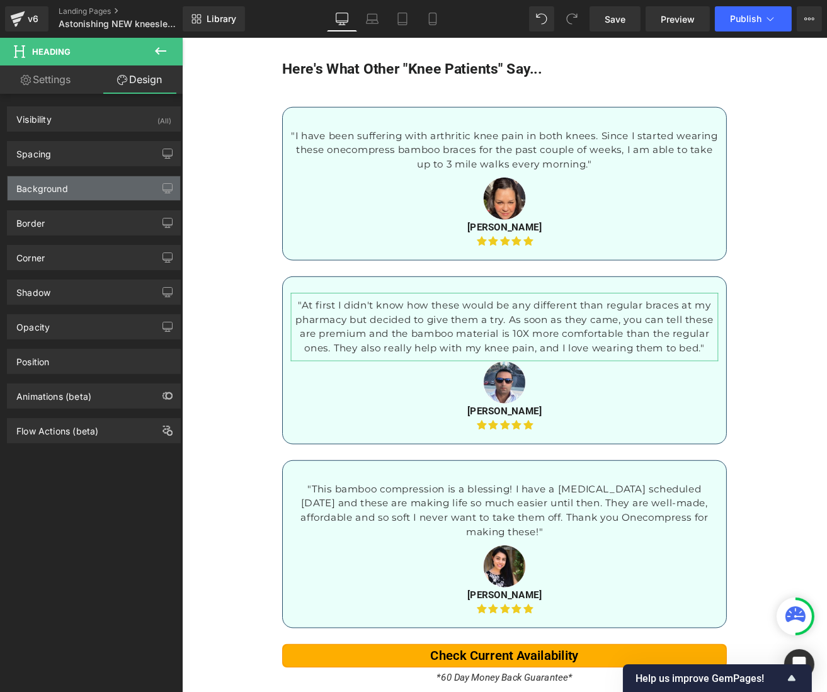
click at [59, 190] on div "Background" at bounding box center [42, 185] width 52 height 18
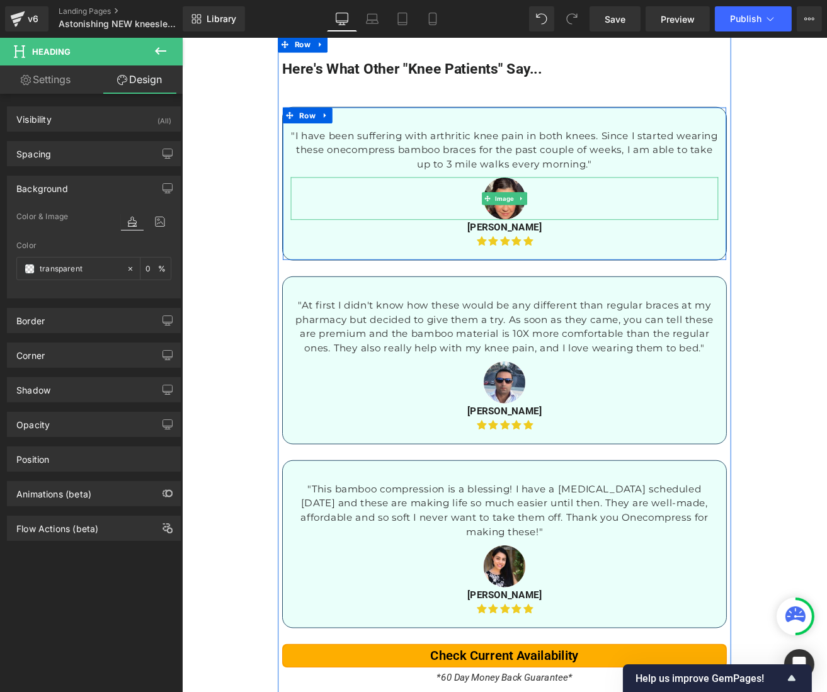
click at [388, 247] on div at bounding box center [562, 228] width 505 height 50
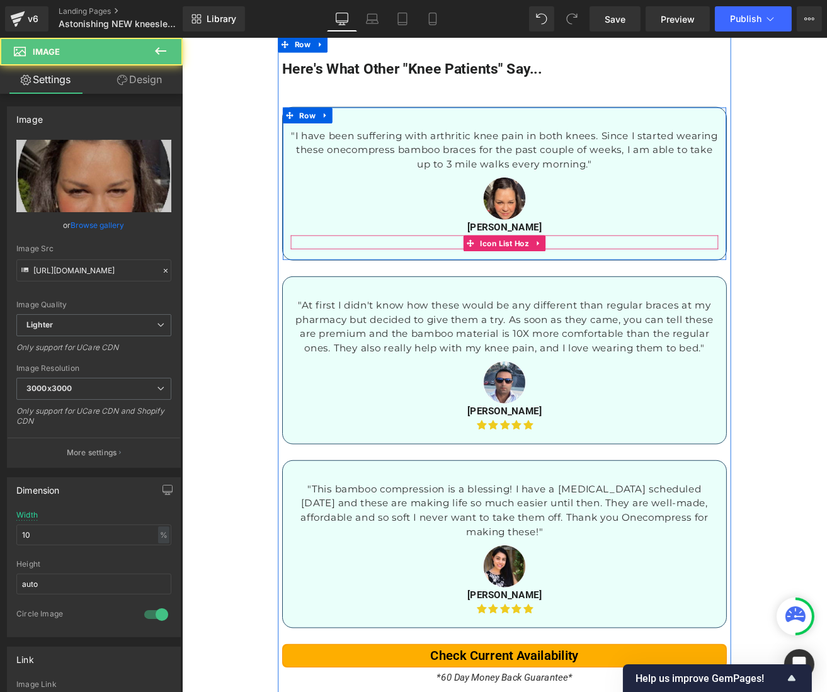
click at [346, 279] on ul "Icon Icon Icon Icon Icon" at bounding box center [562, 279] width 505 height 16
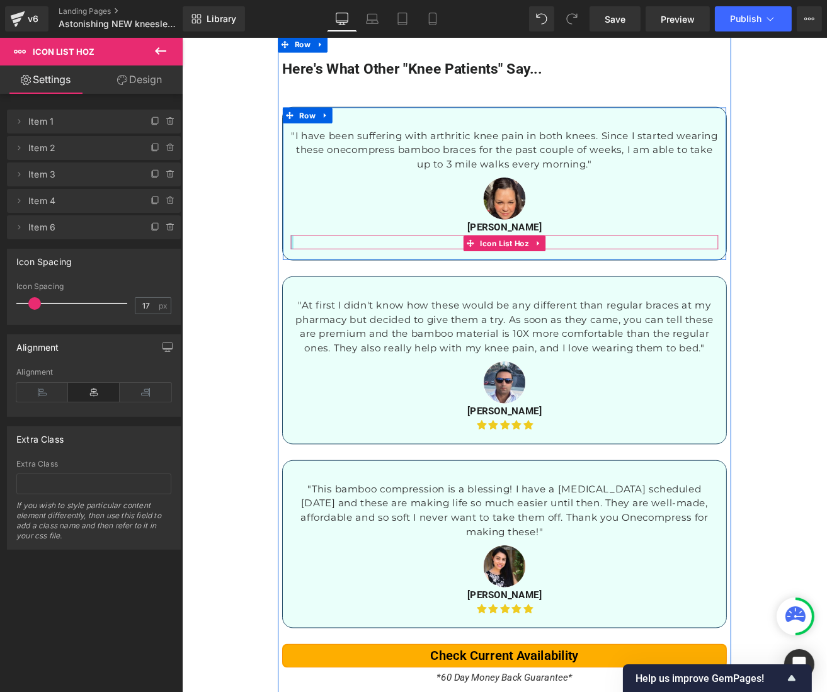
click at [310, 280] on div at bounding box center [311, 279] width 3 height 16
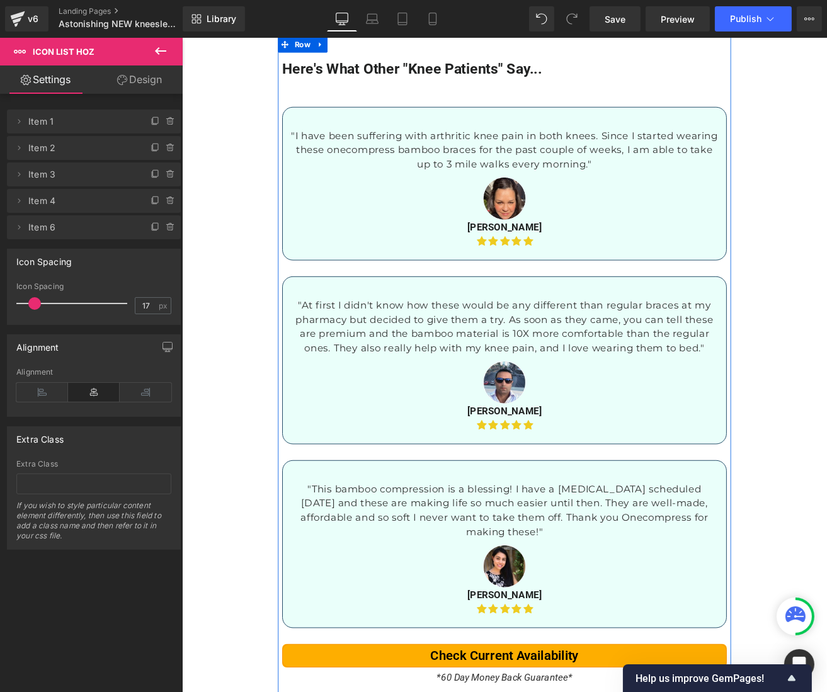
click at [181, 38] on div at bounding box center [181, 38] width 0 height 0
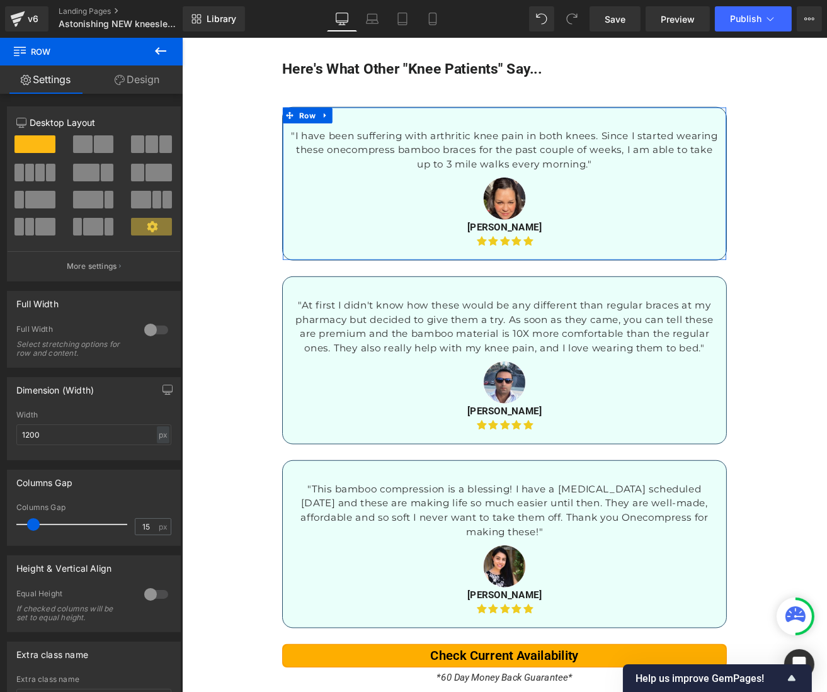
click at [131, 82] on link "Design" at bounding box center [136, 79] width 91 height 28
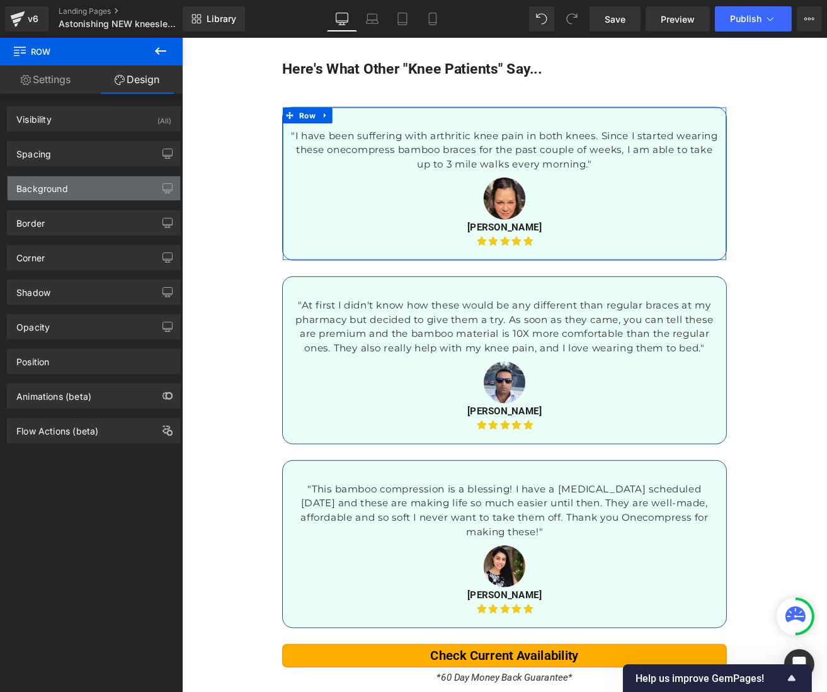
click at [89, 183] on div "Background" at bounding box center [94, 188] width 173 height 24
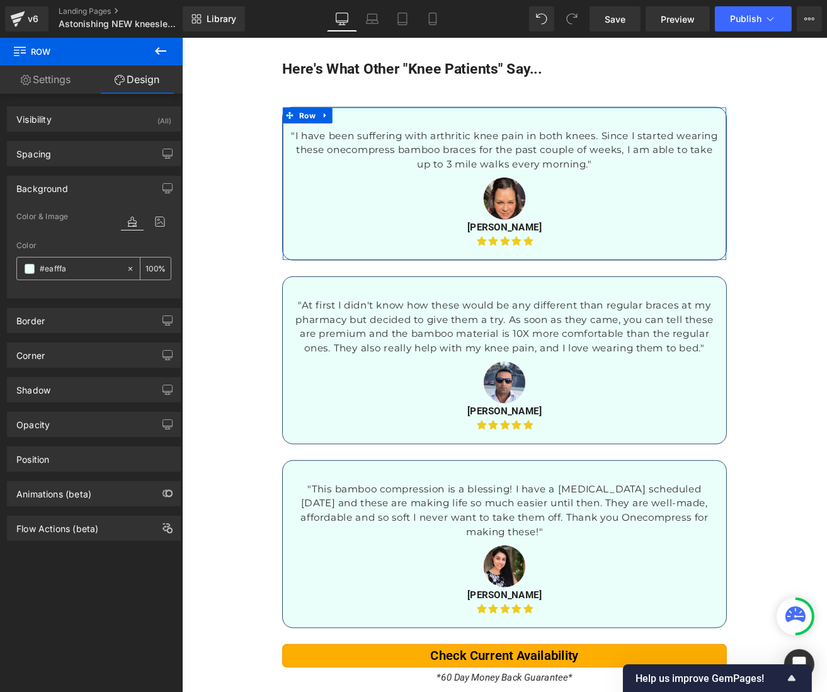
click at [66, 268] on input "#eafffa" at bounding box center [80, 269] width 81 height 14
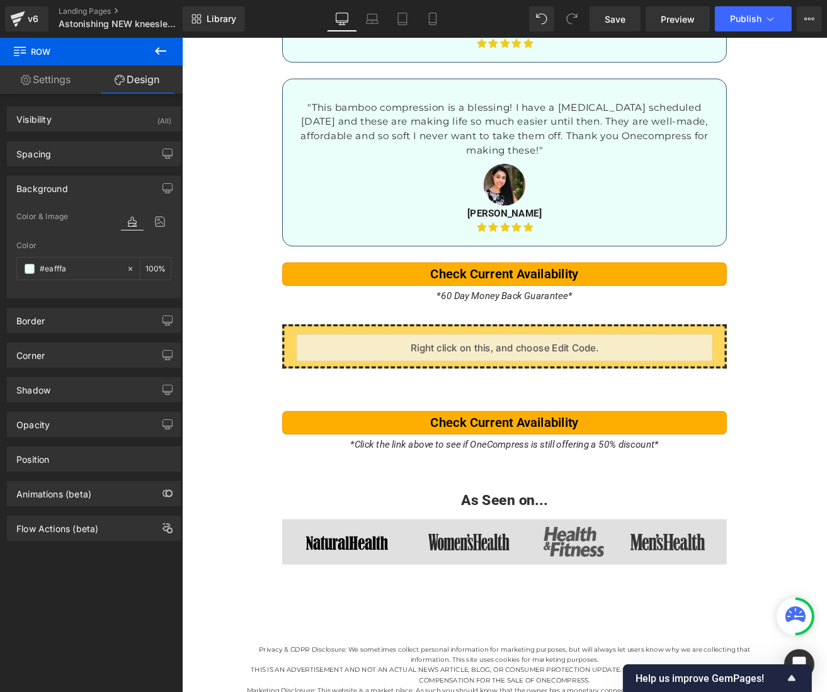
scroll to position [6486, 0]
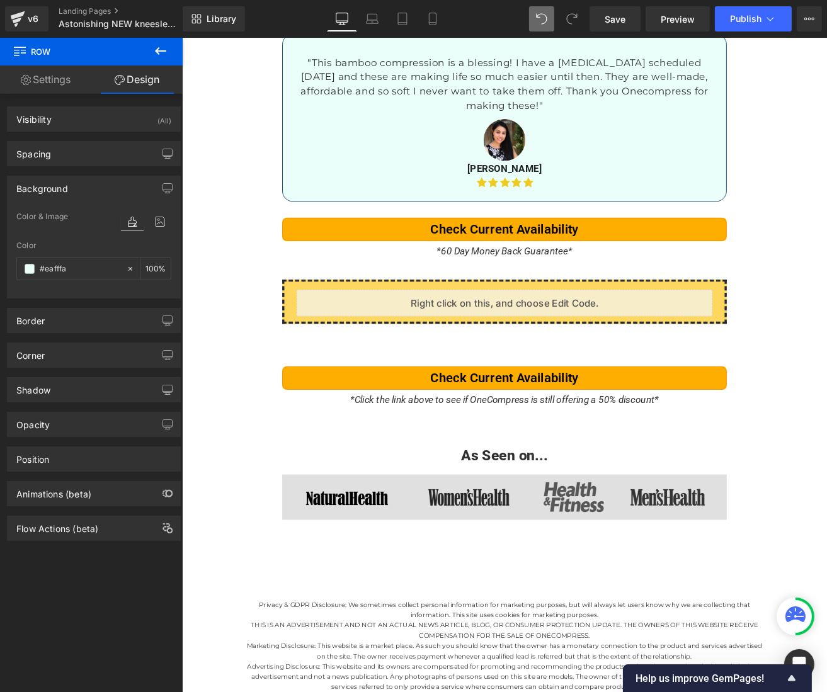
type input "100"
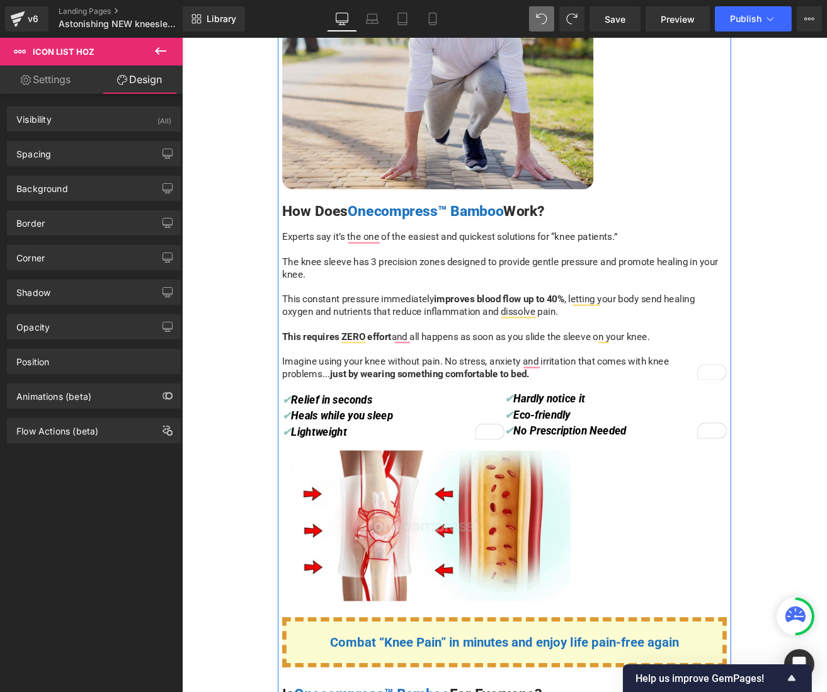
scroll to position [3455, 0]
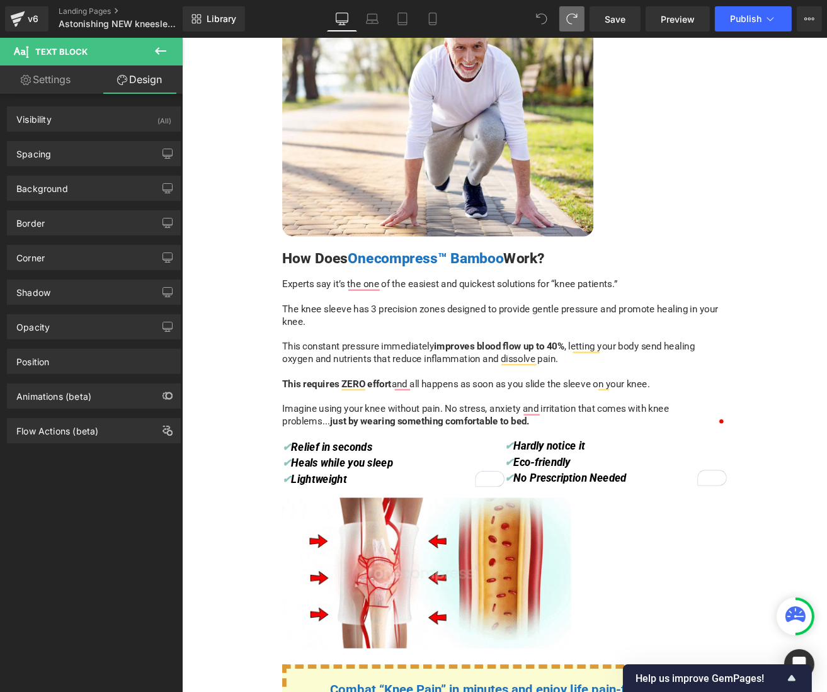
click at [547, 12] on span at bounding box center [541, 18] width 25 height 25
click at [547, 16] on icon at bounding box center [541, 18] width 11 height 11
click at [536, 20] on span at bounding box center [541, 19] width 16 height 16
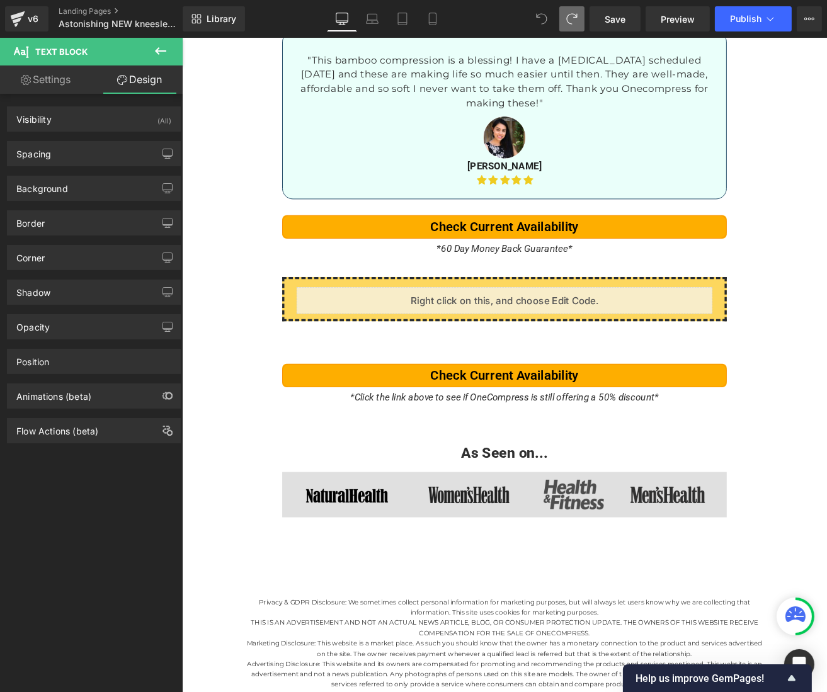
scroll to position [6541, 0]
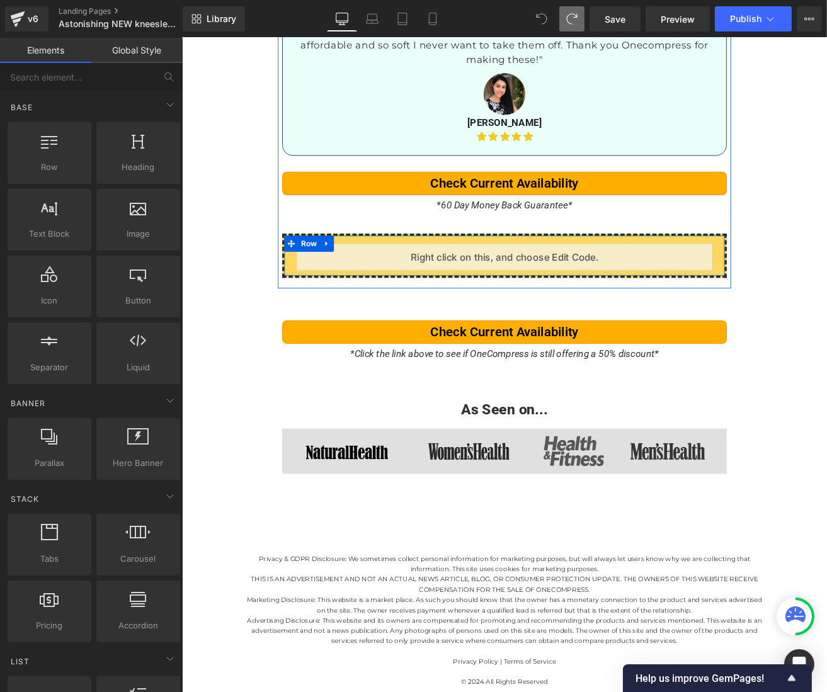
click at [300, 310] on div "Liquid Row" at bounding box center [562, 295] width 525 height 52
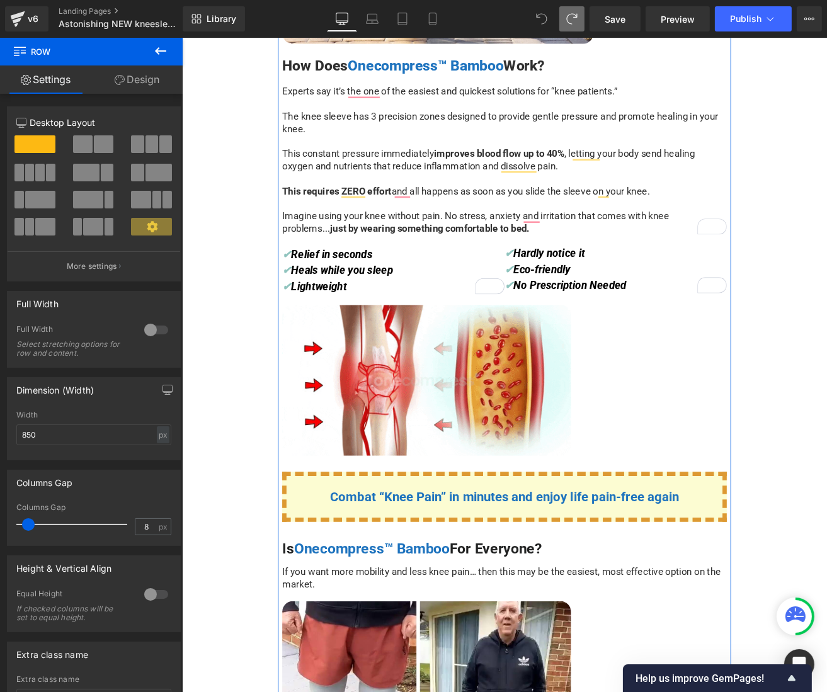
scroll to position [3494, 0]
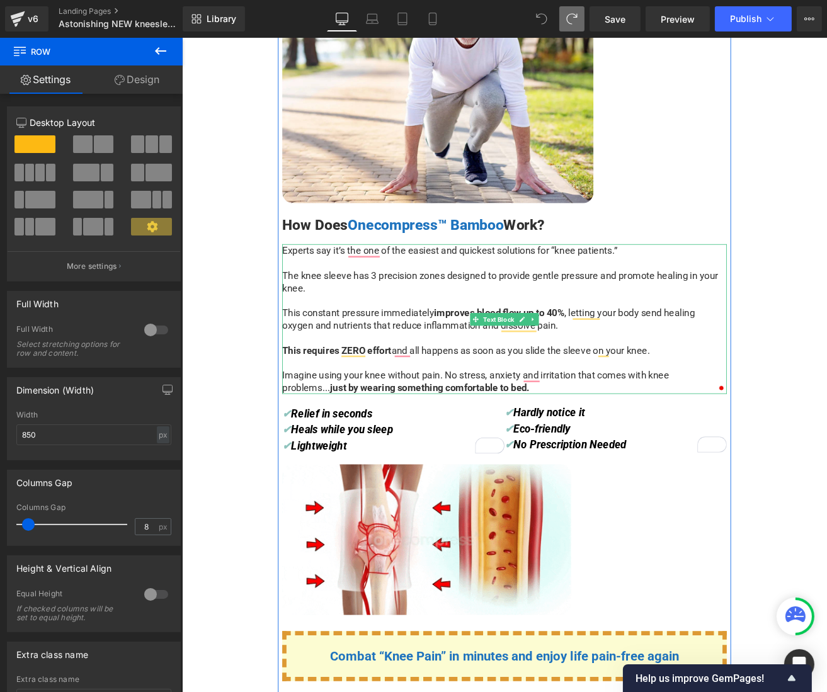
click at [621, 338] on div "Experts say it’s the one of the easiest and quickest solutions for “knee patien…" at bounding box center [562, 370] width 525 height 177
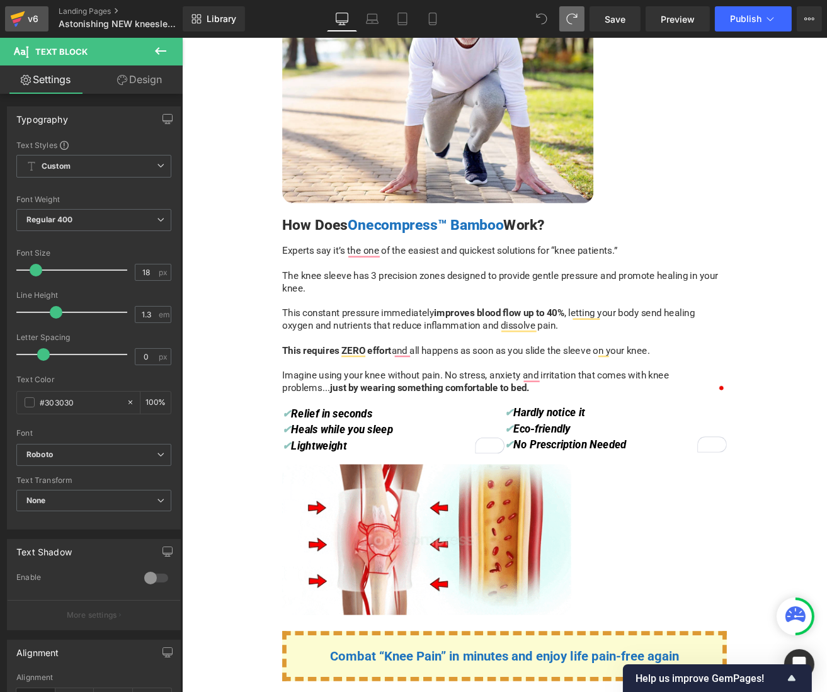
drag, startPoint x: 26, startPoint y: 20, endPoint x: 315, endPoint y: 29, distance: 288.6
click at [26, 20] on div "v6" at bounding box center [33, 19] width 16 height 16
